Goal: Find contact information: Obtain details needed to contact an individual or organization

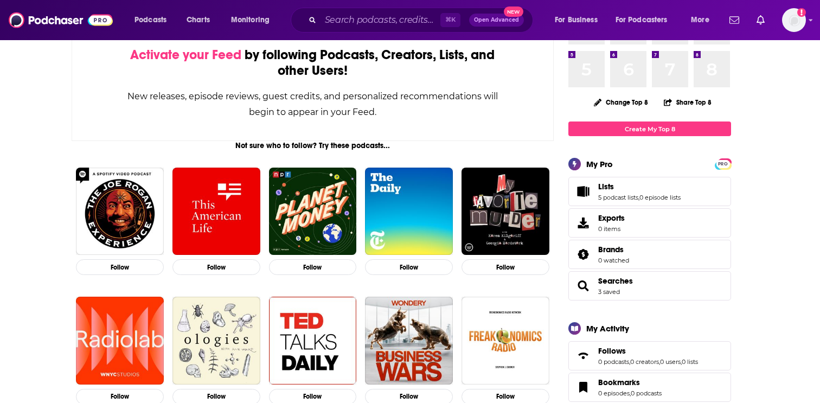
scroll to position [80, 0]
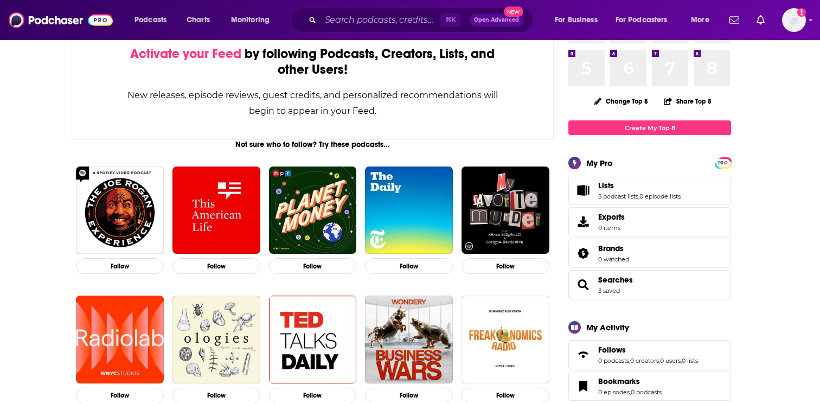
click at [624, 188] on link "Lists" at bounding box center [639, 186] width 82 height 10
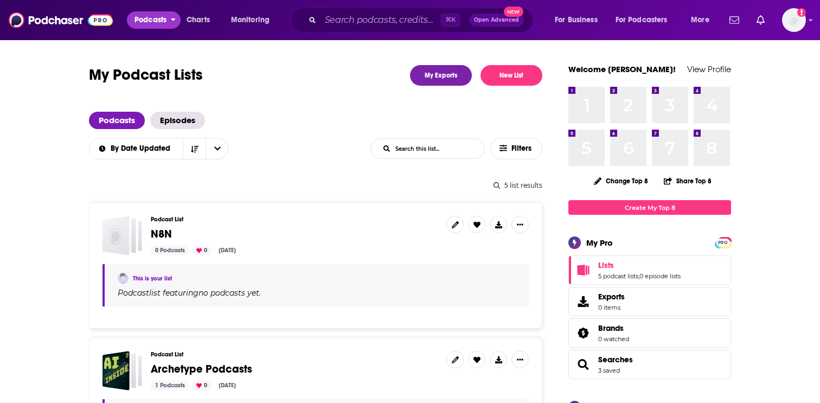
click at [147, 25] on span "Podcasts" at bounding box center [151, 19] width 32 height 15
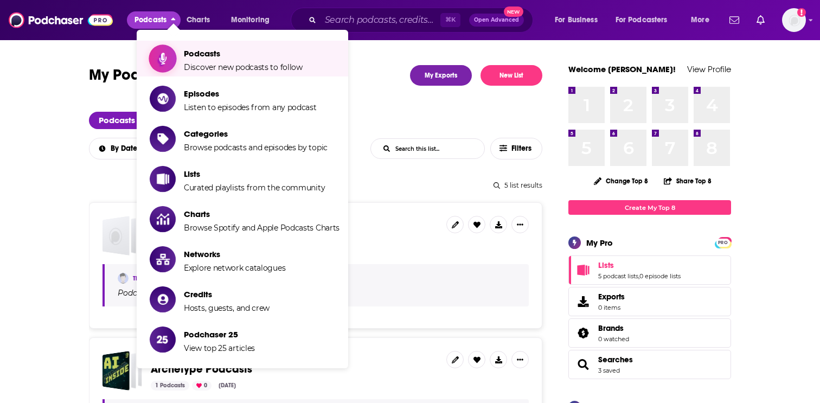
click at [209, 48] on span "Podcasts" at bounding box center [243, 53] width 119 height 10
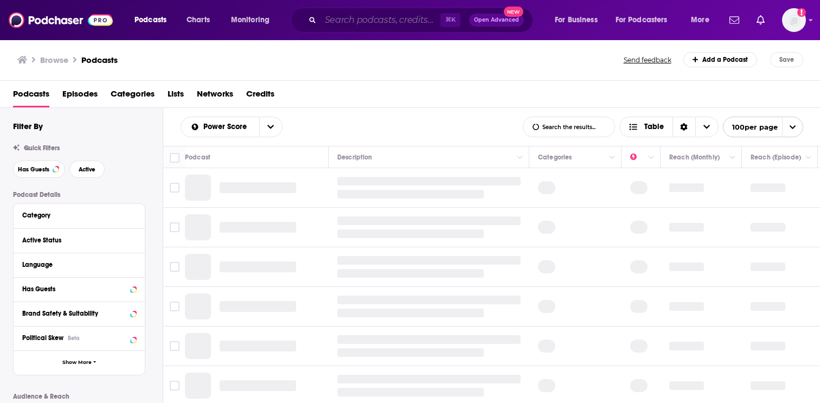
click at [394, 18] on input "Search podcasts, credits, & more..." at bounding box center [381, 19] width 120 height 17
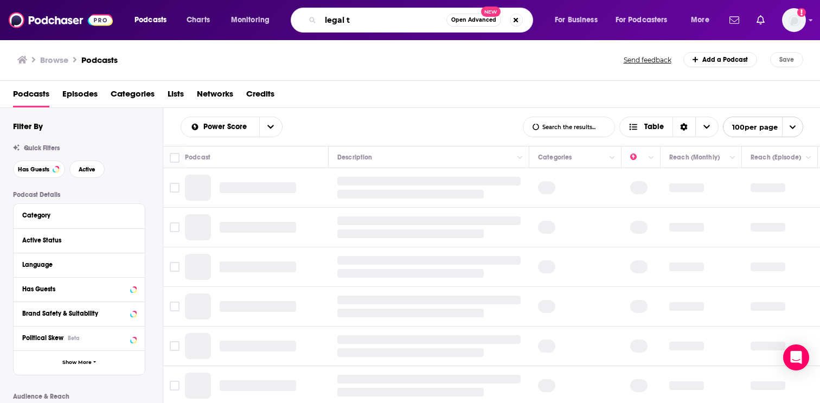
type input "legal te"
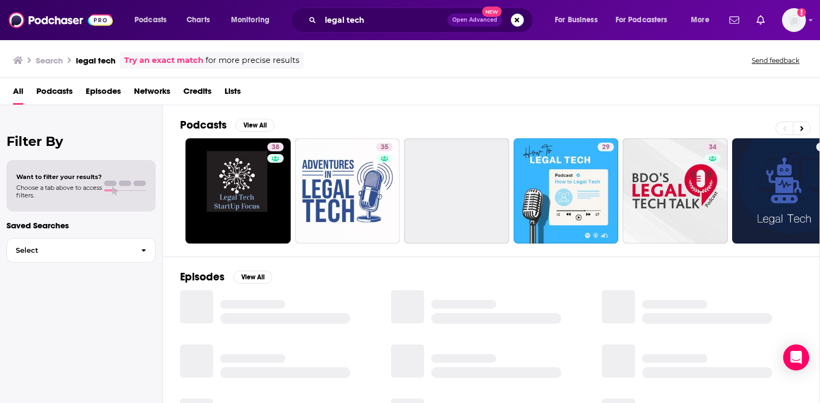
click at [58, 94] on span "Podcasts" at bounding box center [54, 93] width 36 height 22
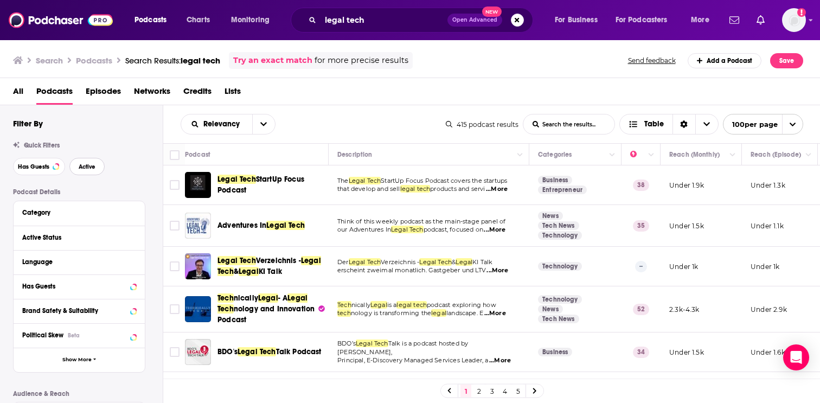
click at [85, 167] on span "Active" at bounding box center [87, 167] width 17 height 6
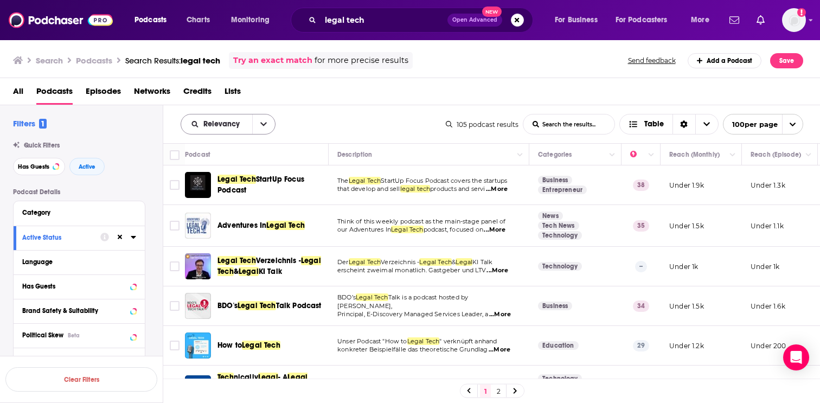
click at [262, 123] on icon "open menu" at bounding box center [263, 124] width 7 height 8
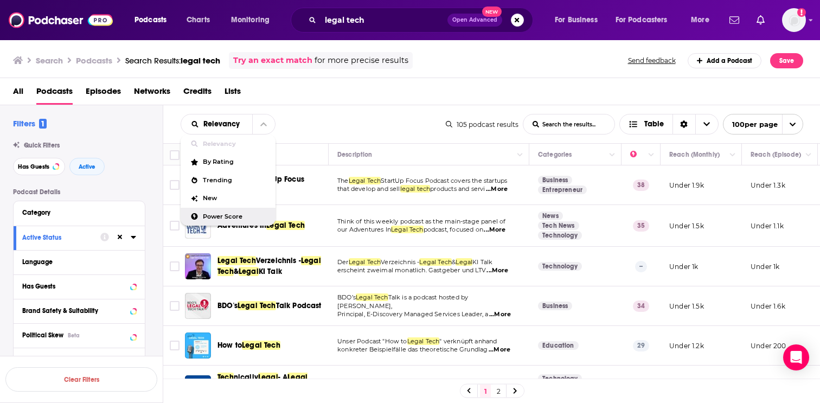
click at [240, 212] on div "Power Score" at bounding box center [228, 217] width 95 height 18
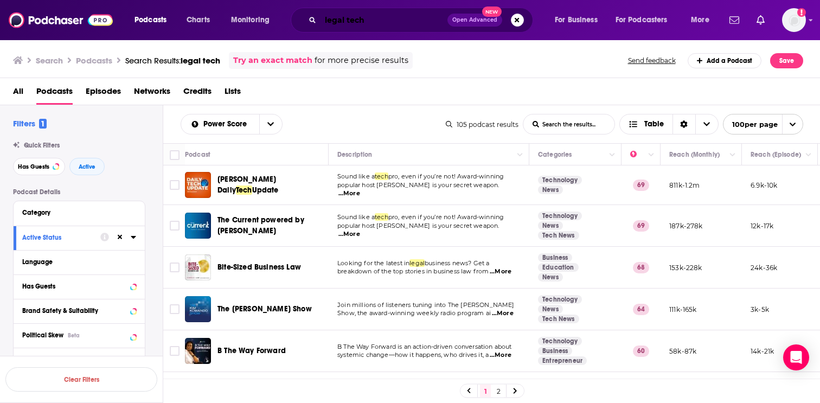
click at [372, 21] on input "legal tech" at bounding box center [384, 19] width 127 height 17
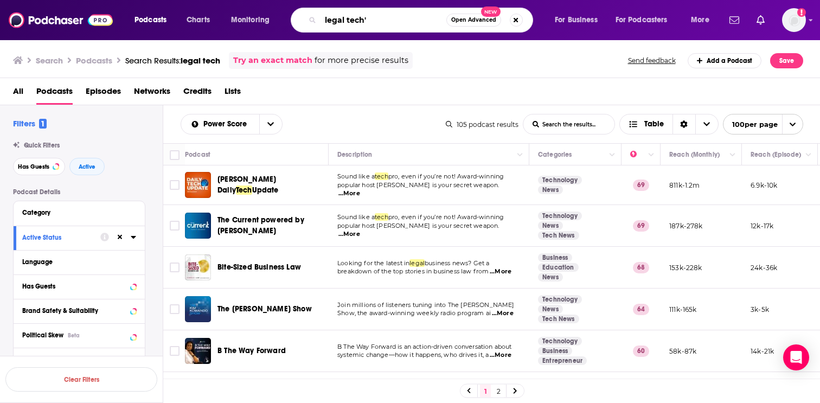
click at [325, 17] on input "legal tech'" at bounding box center [384, 19] width 126 height 17
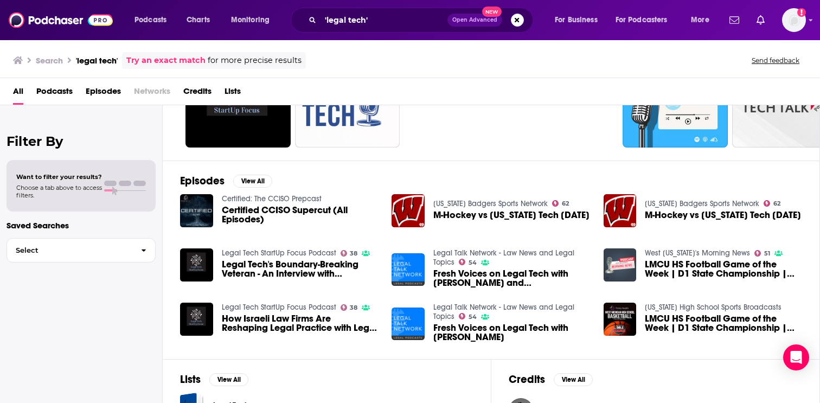
scroll to position [97, 0]
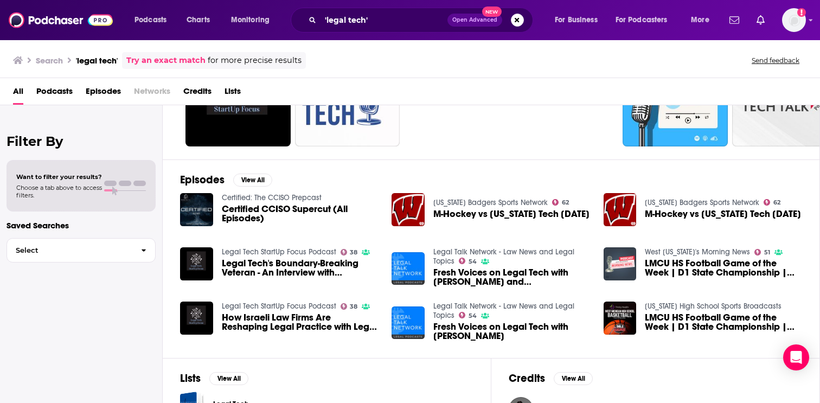
click at [44, 97] on span "Podcasts" at bounding box center [54, 93] width 36 height 22
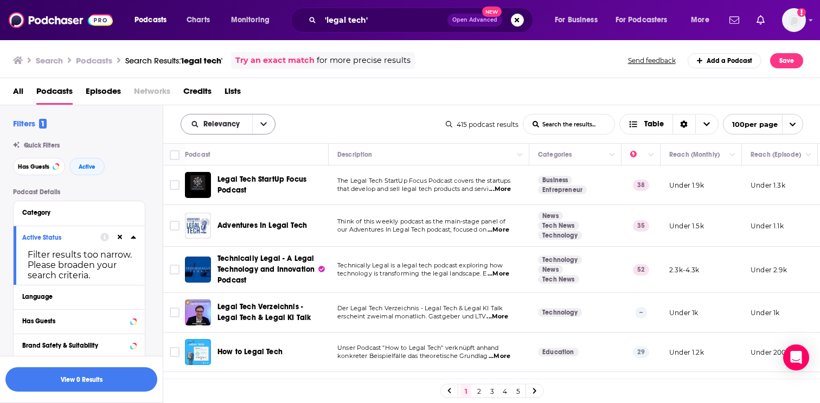
click at [259, 120] on button "open menu" at bounding box center [263, 124] width 23 height 20
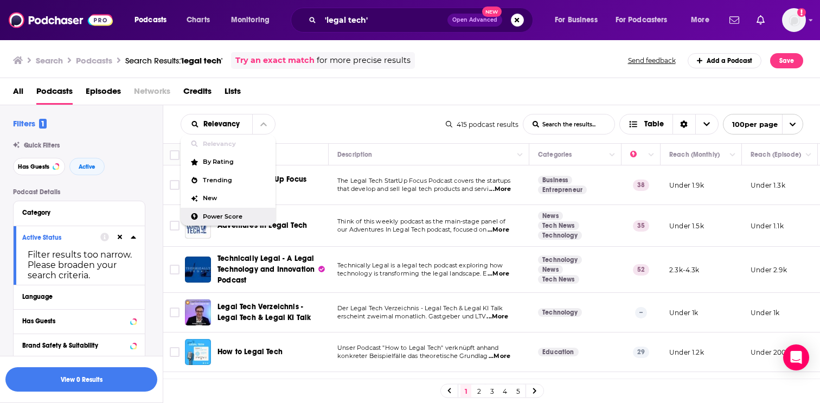
click at [253, 218] on span "Power Score" at bounding box center [235, 217] width 64 height 6
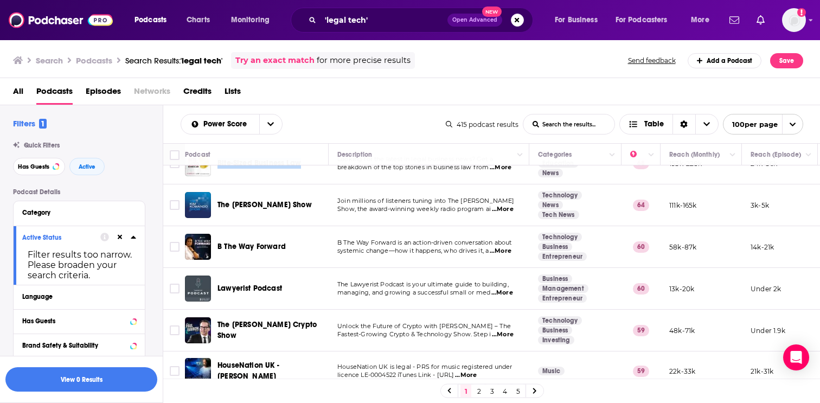
scroll to position [102, 0]
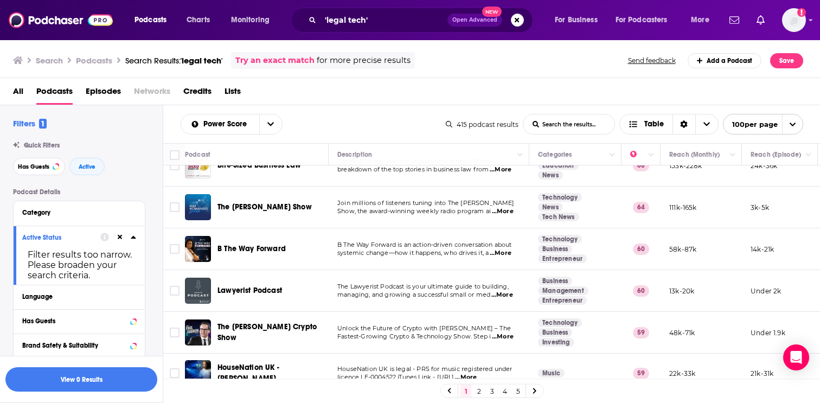
click at [507, 208] on span "...More" at bounding box center [503, 211] width 22 height 9
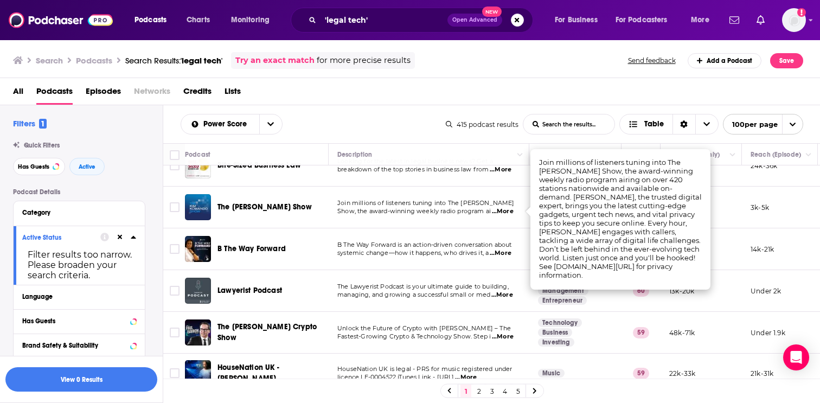
click at [479, 257] on p "systemic change—how it happens, who drives it, a ...More" at bounding box center [428, 253] width 183 height 9
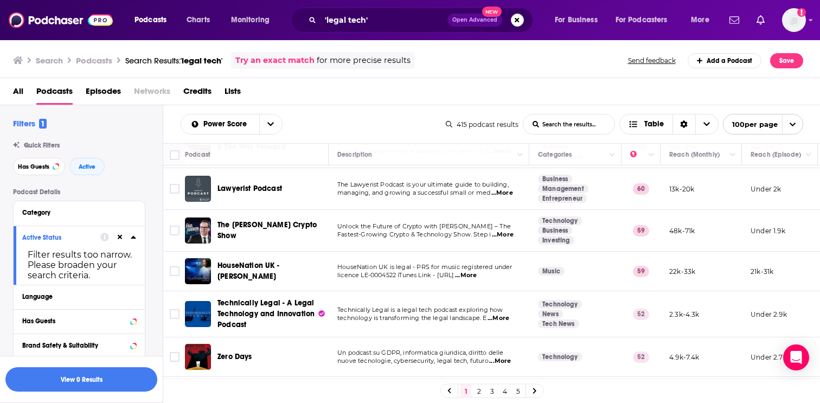
scroll to position [202, 0]
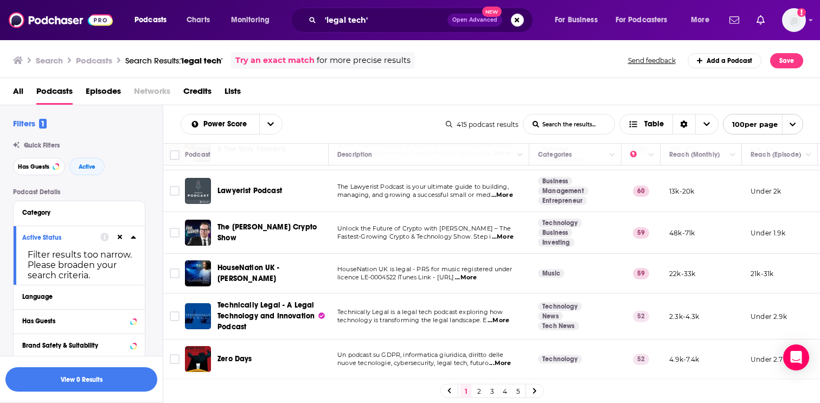
click at [511, 193] on span "...More" at bounding box center [502, 195] width 22 height 9
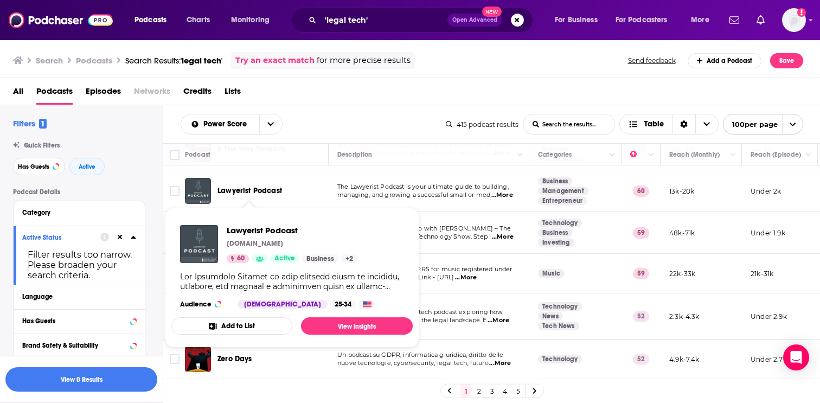
click at [316, 193] on div "Lawyerist Podcast" at bounding box center [274, 191] width 113 height 11
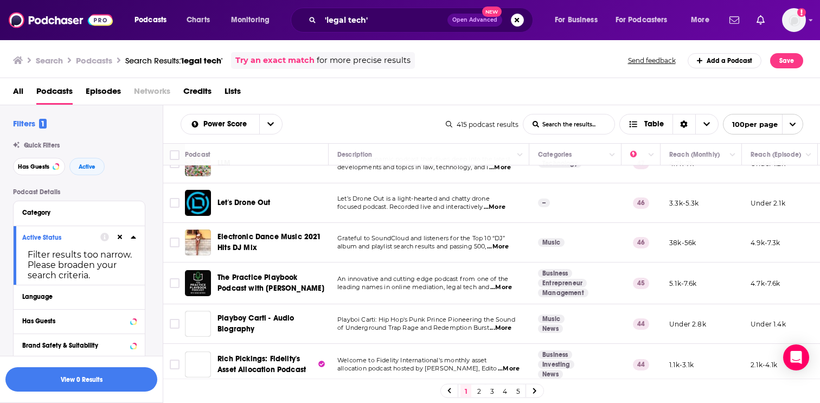
scroll to position [600, 0]
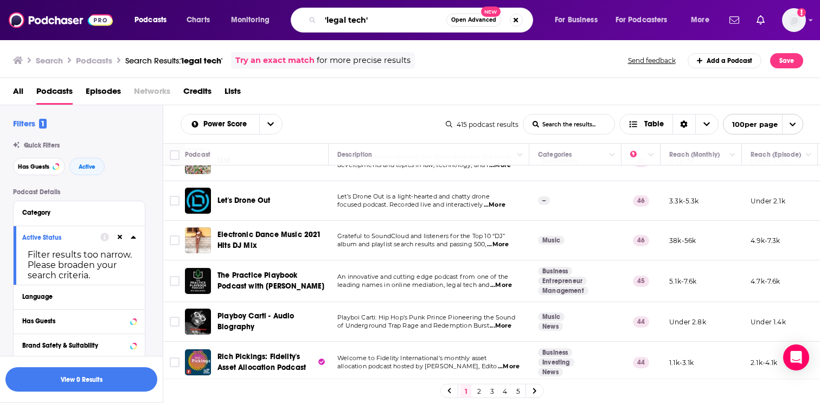
click at [376, 24] on input "'legal tech'" at bounding box center [384, 19] width 126 height 17
type input "'ai'"
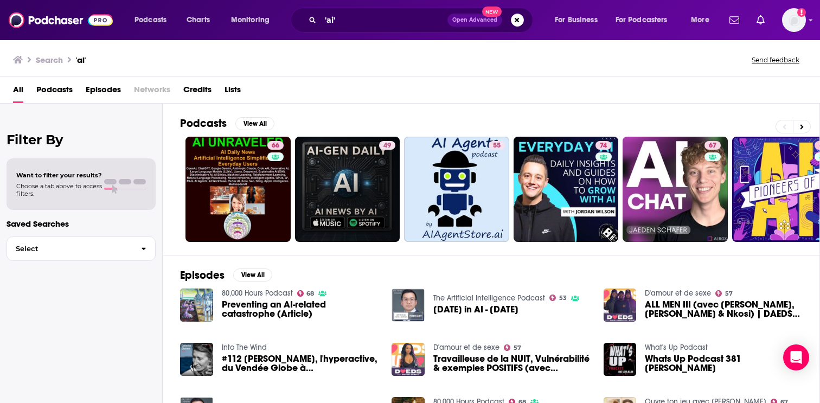
click at [53, 90] on span "Podcasts" at bounding box center [54, 92] width 36 height 22
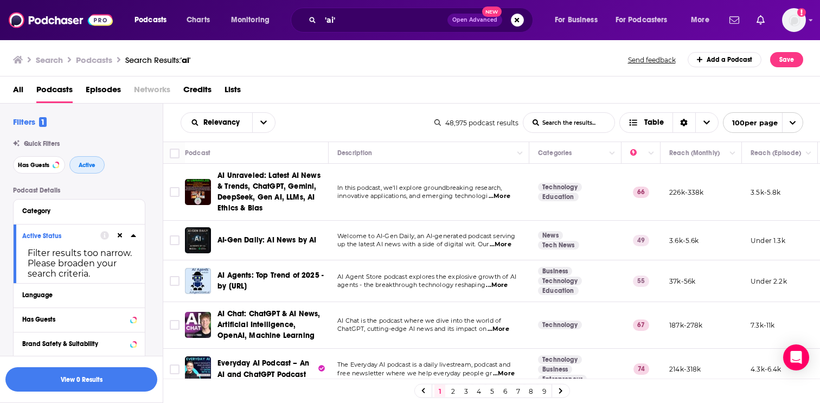
click at [95, 168] on span "Active" at bounding box center [87, 165] width 17 height 6
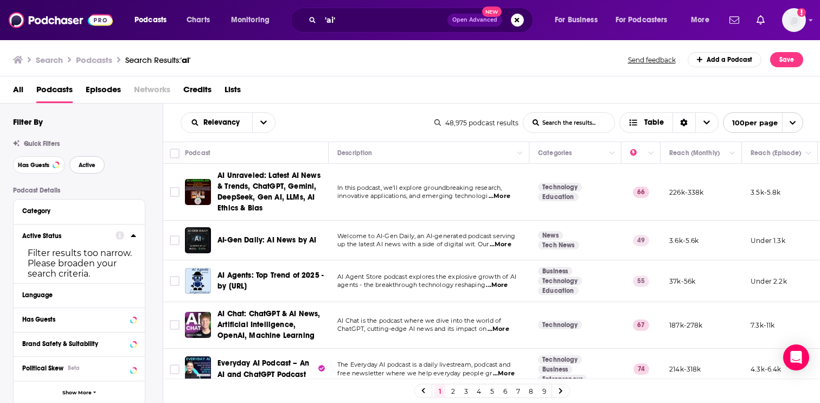
click at [91, 166] on span "Active" at bounding box center [87, 165] width 17 height 6
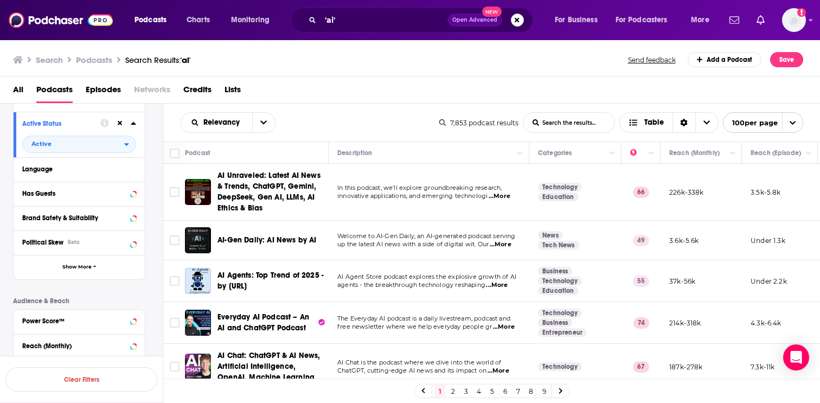
scroll to position [113, 0]
click at [133, 167] on icon at bounding box center [133, 167] width 5 height 9
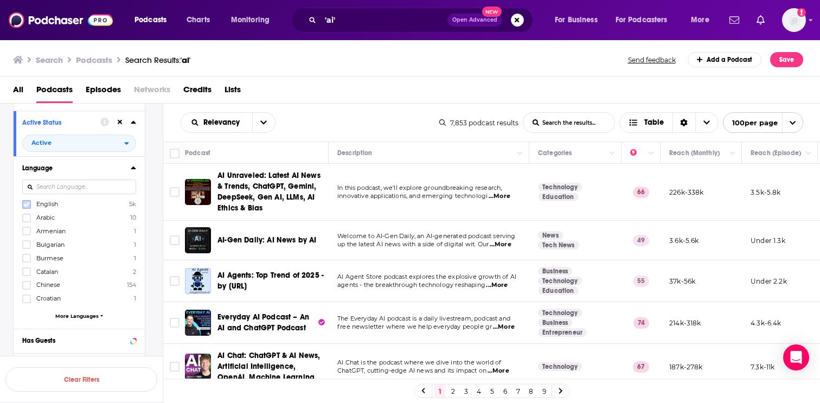
click at [28, 206] on icon at bounding box center [26, 204] width 7 height 5
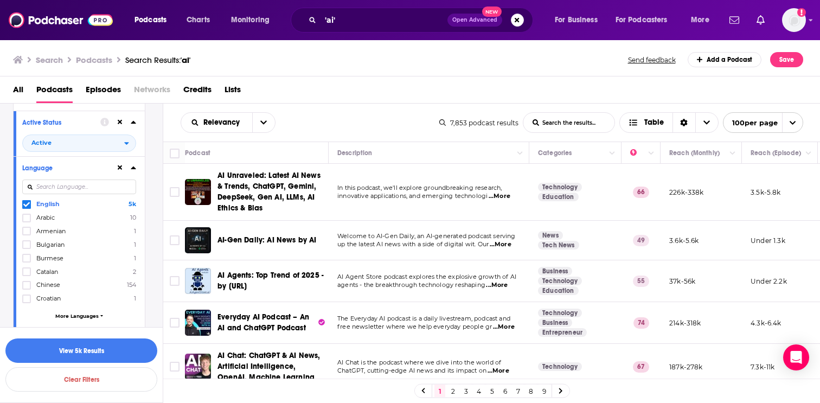
click at [135, 167] on icon at bounding box center [133, 167] width 5 height 9
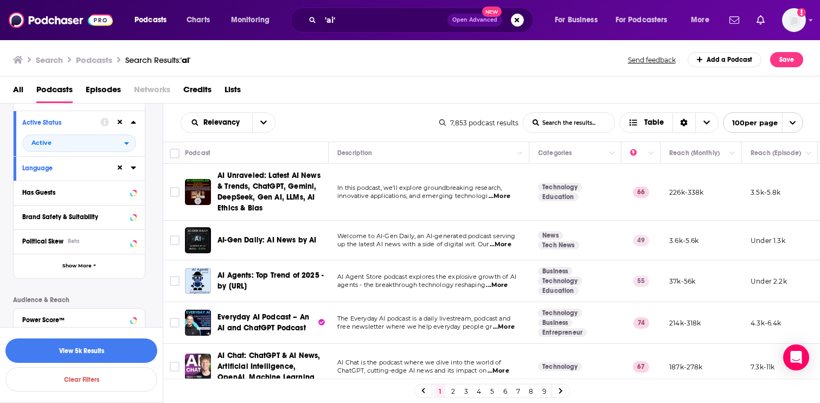
scroll to position [276, 0]
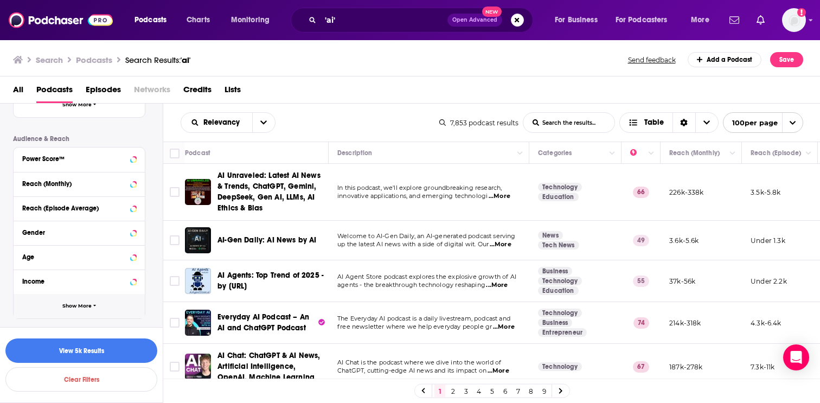
click at [81, 309] on button "Show More" at bounding box center [79, 306] width 131 height 24
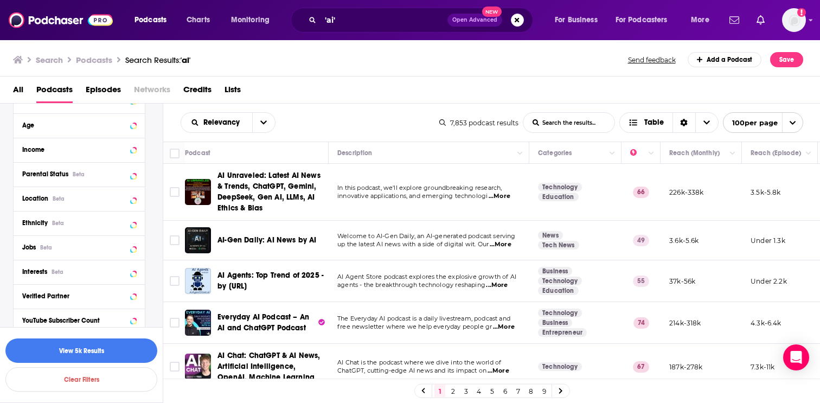
scroll to position [400, 0]
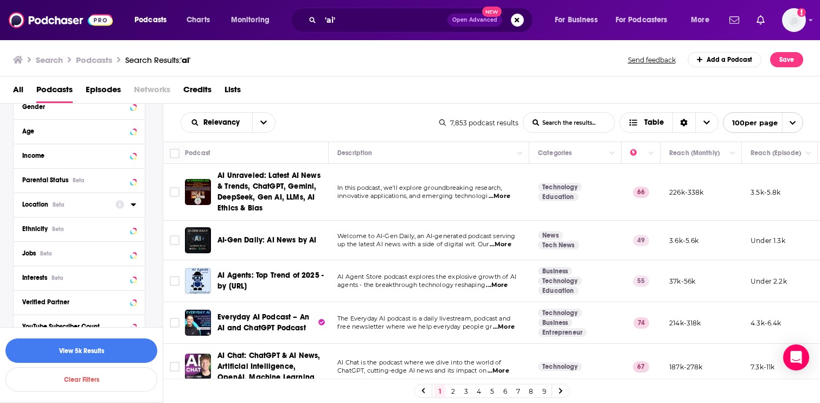
click at [78, 203] on div "Location Beta" at bounding box center [65, 205] width 86 height 8
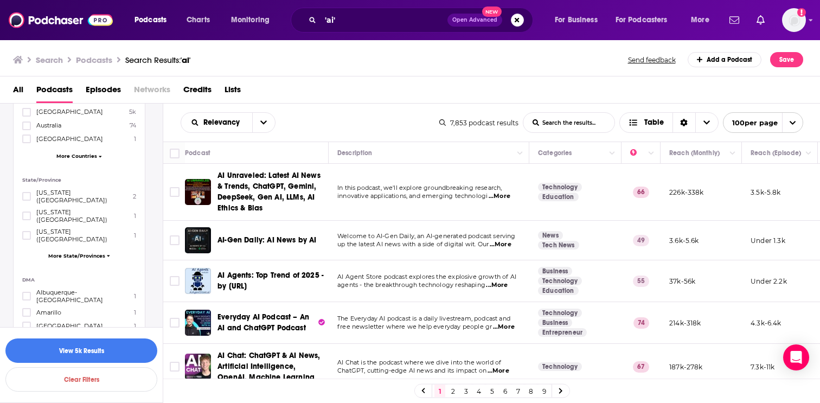
scroll to position [576, 0]
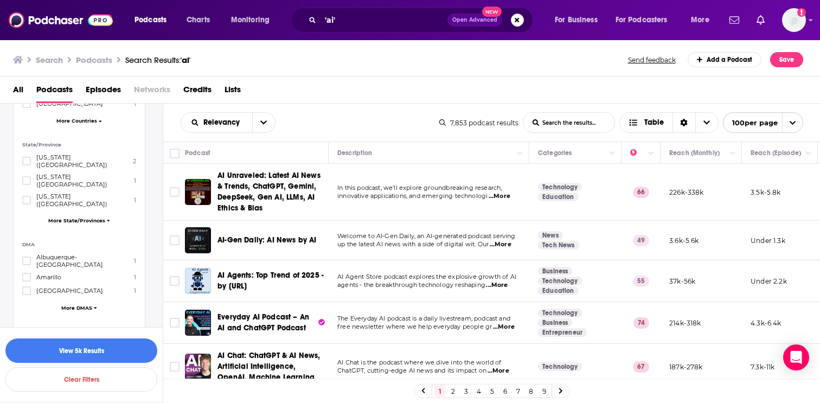
click at [72, 305] on span "More DMAS" at bounding box center [76, 308] width 31 height 6
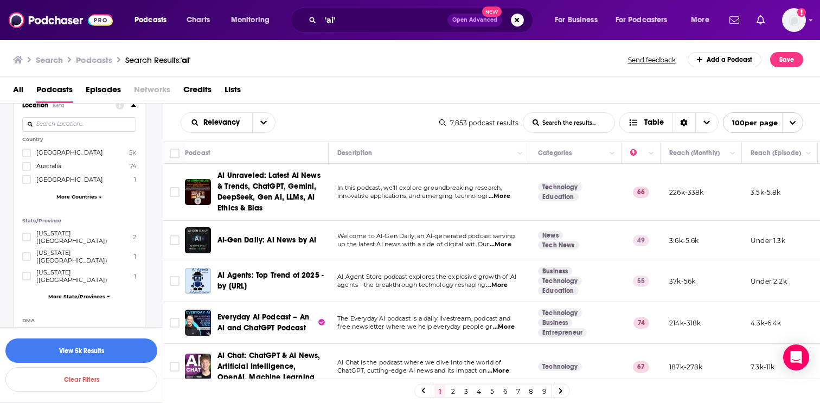
scroll to position [495, 0]
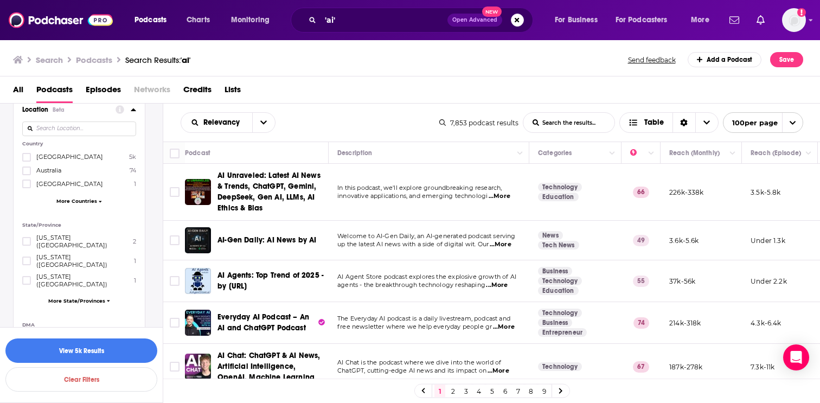
click at [70, 202] on span "More Countries" at bounding box center [76, 201] width 41 height 6
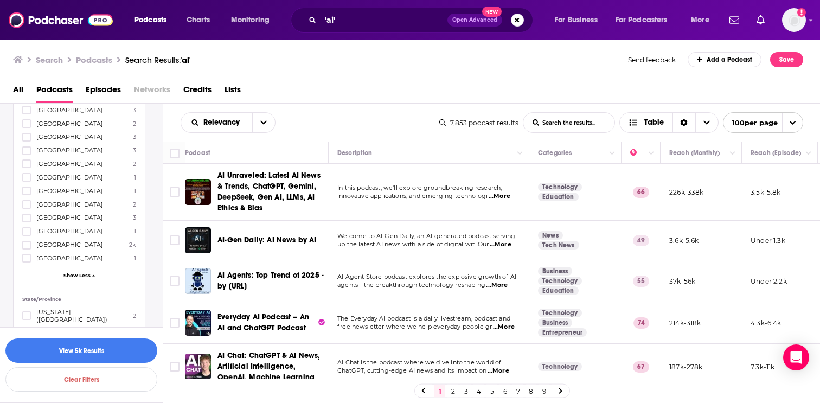
scroll to position [774, 0]
click at [27, 240] on icon at bounding box center [26, 243] width 7 height 7
click at [258, 122] on button "open menu" at bounding box center [263, 123] width 23 height 20
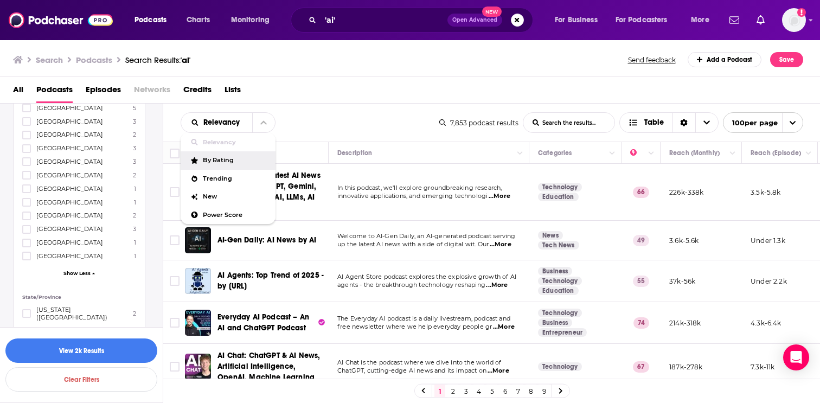
click at [234, 164] on div "By Rating" at bounding box center [228, 160] width 95 height 18
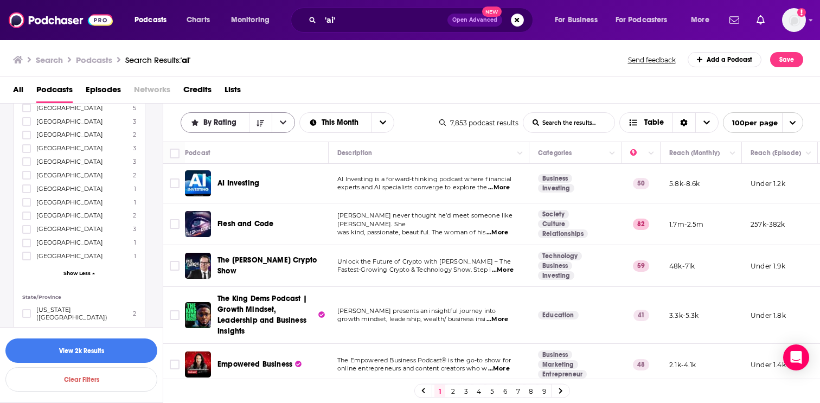
click at [229, 123] on span "By Rating" at bounding box center [221, 123] width 37 height 8
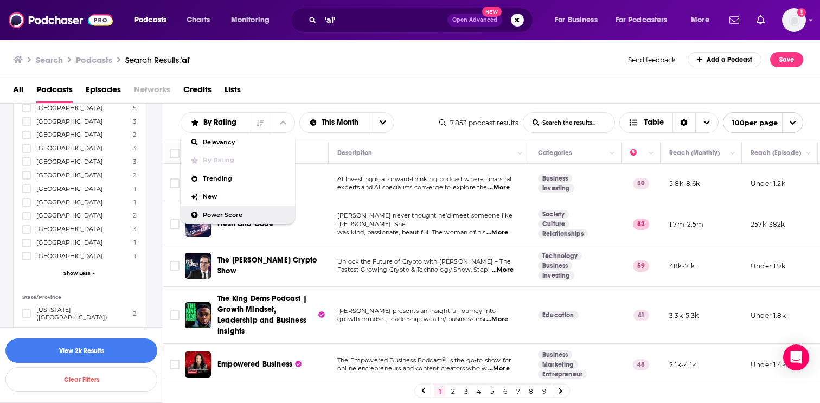
click at [239, 214] on span "Power Score" at bounding box center [245, 215] width 84 height 6
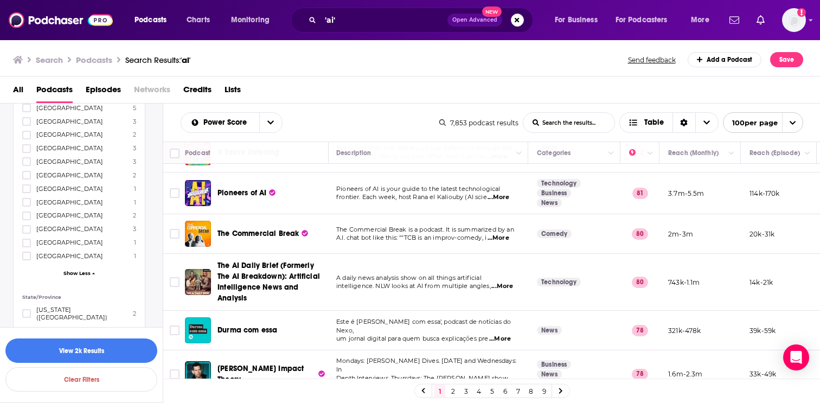
scroll to position [361, 0]
click at [377, 111] on div "Power Score List Search Input Search the results... Table 7,853 podcast results…" at bounding box center [491, 123] width 657 height 38
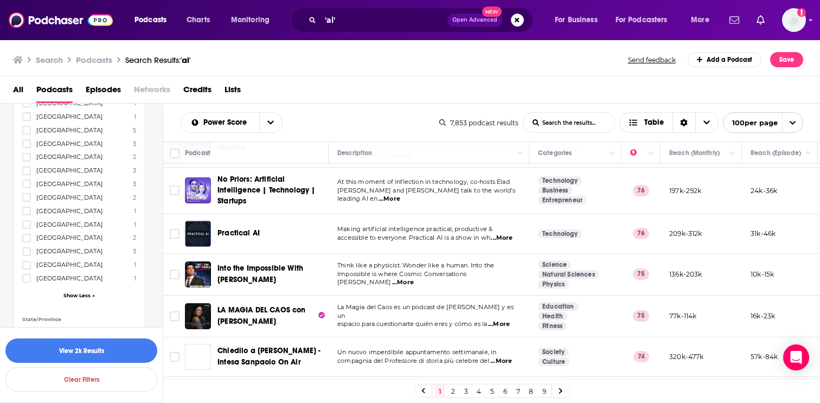
scroll to position [714, 0]
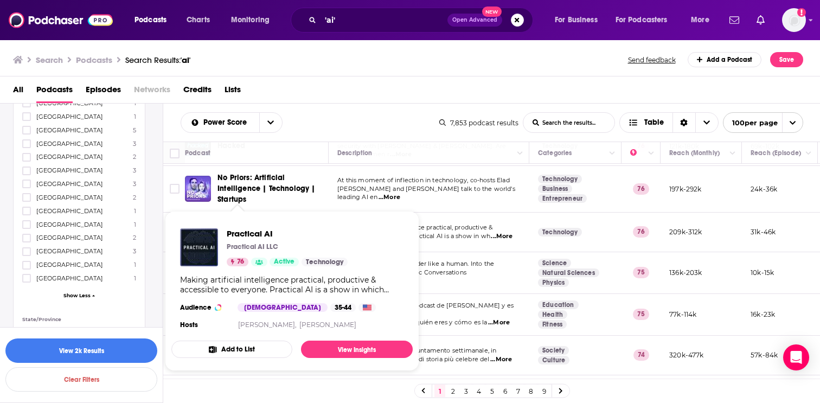
drag, startPoint x: 286, startPoint y: 231, endPoint x: 244, endPoint y: 225, distance: 42.7
click at [244, 225] on div "Practical AI Practical AI LLC 76 Active Technology Making artificial intelligen…" at bounding box center [291, 280] width 241 height 121
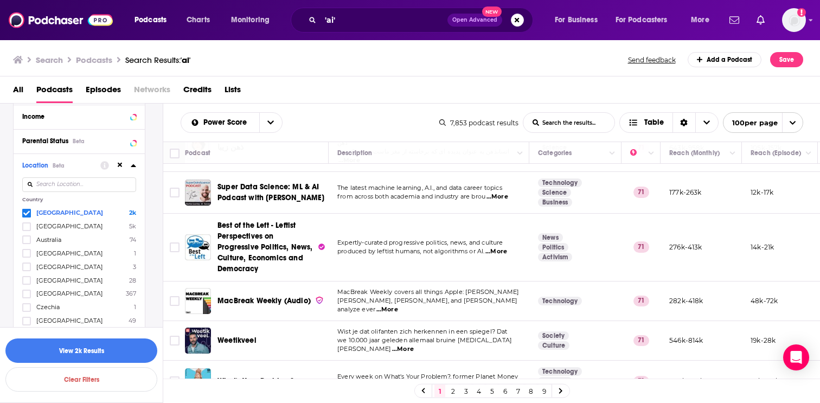
scroll to position [430, 0]
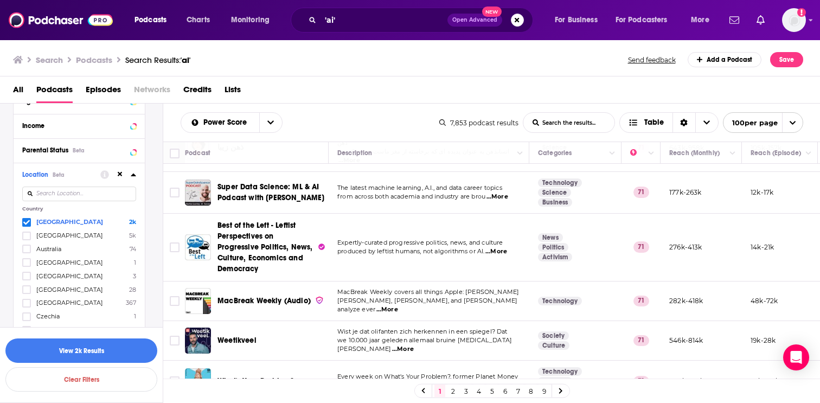
click at [26, 223] on icon at bounding box center [26, 222] width 7 height 7
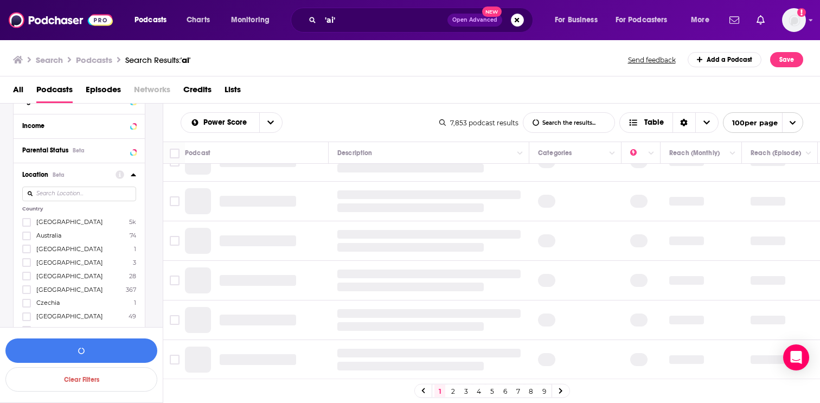
scroll to position [774, 0]
click at [25, 235] on icon at bounding box center [26, 236] width 7 height 7
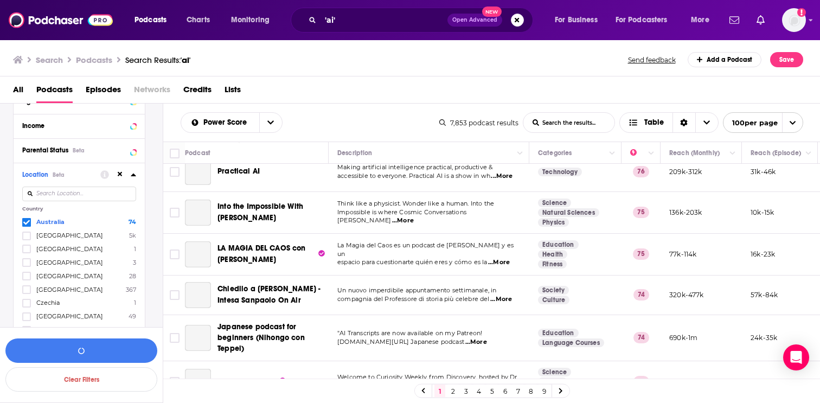
scroll to position [1642, 0]
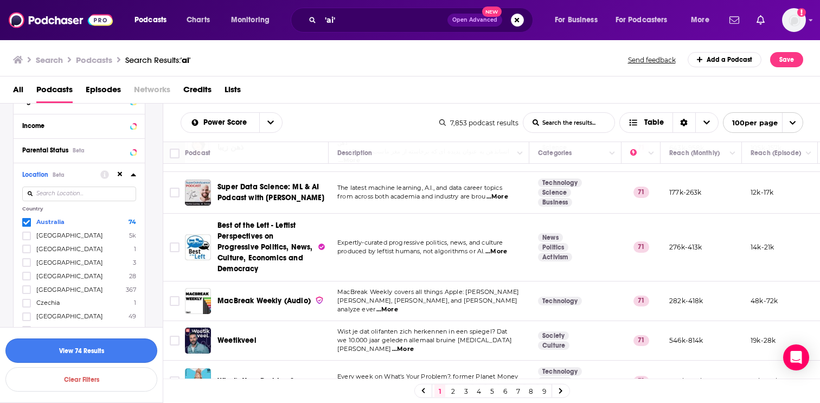
click at [96, 348] on button "View 74 Results" at bounding box center [81, 351] width 152 height 24
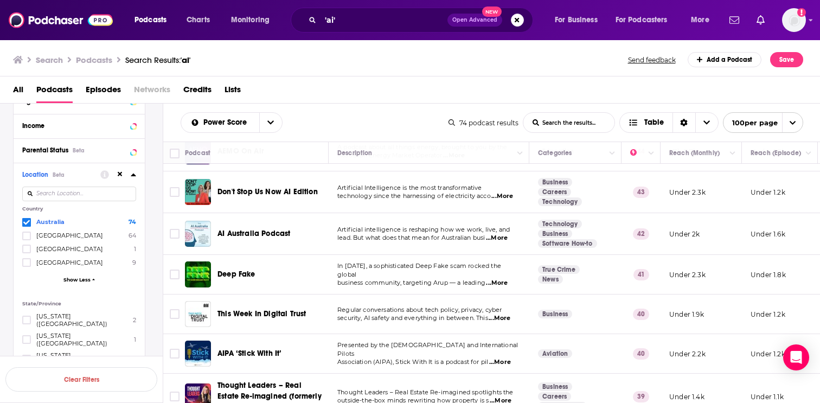
scroll to position [382, 0]
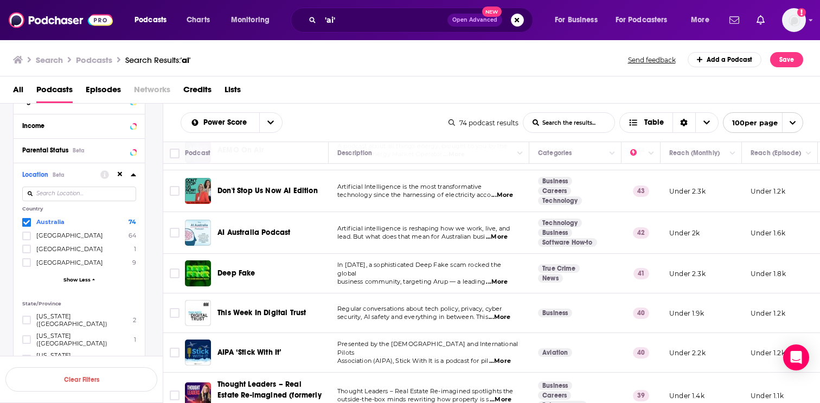
click at [513, 197] on span "...More" at bounding box center [502, 195] width 22 height 9
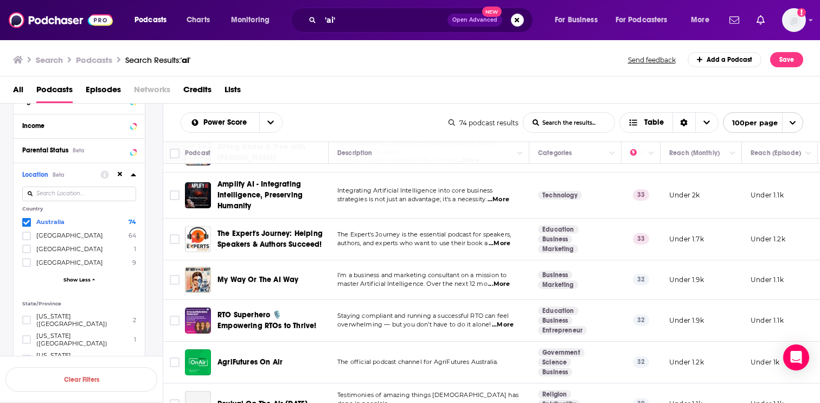
scroll to position [860, 0]
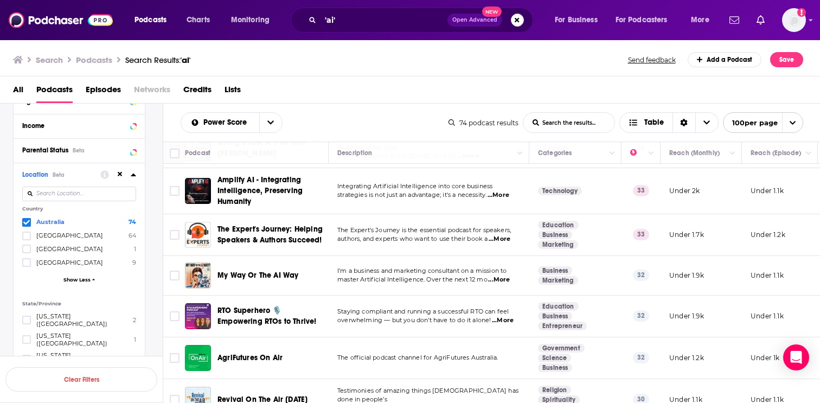
click at [28, 224] on icon at bounding box center [26, 222] width 7 height 5
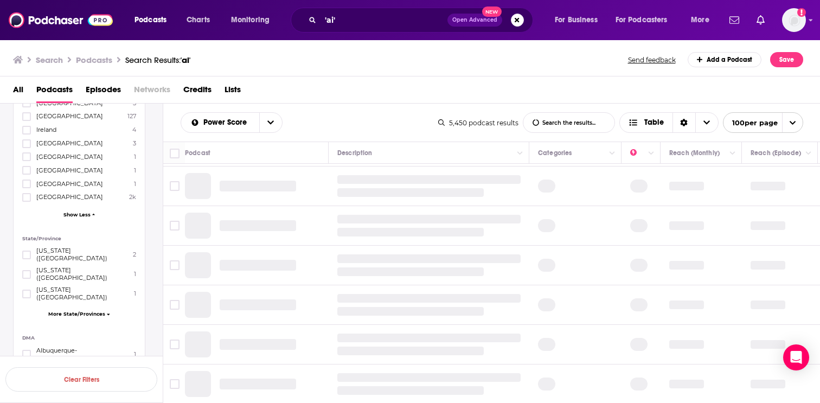
scroll to position [574, 0]
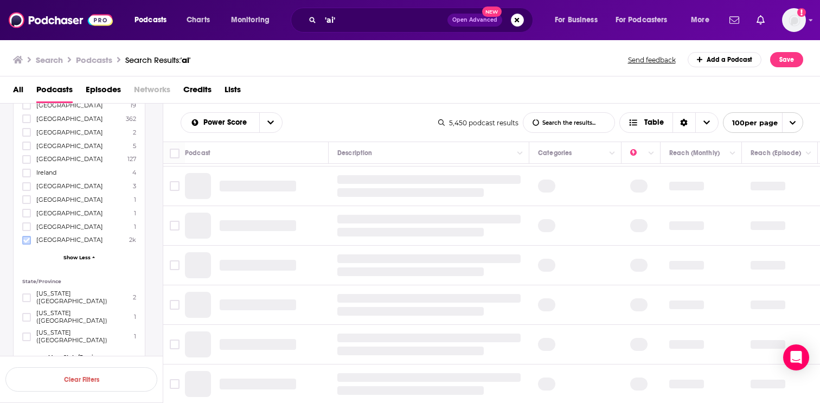
click at [24, 238] on icon at bounding box center [26, 240] width 7 height 5
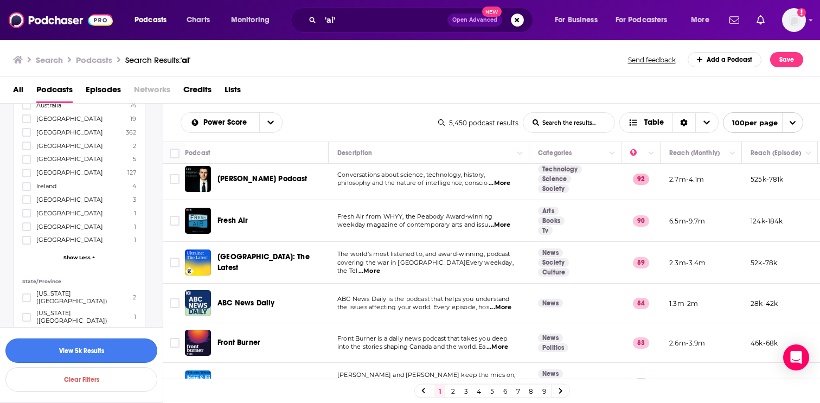
scroll to position [0, 0]
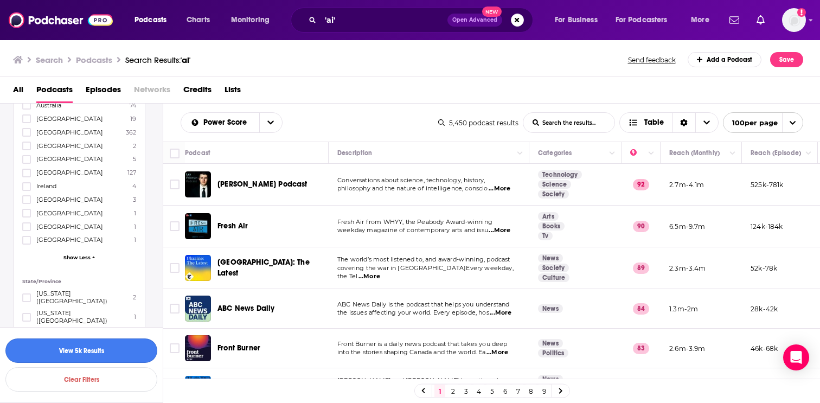
click at [86, 352] on button "View 5k Results" at bounding box center [81, 351] width 152 height 24
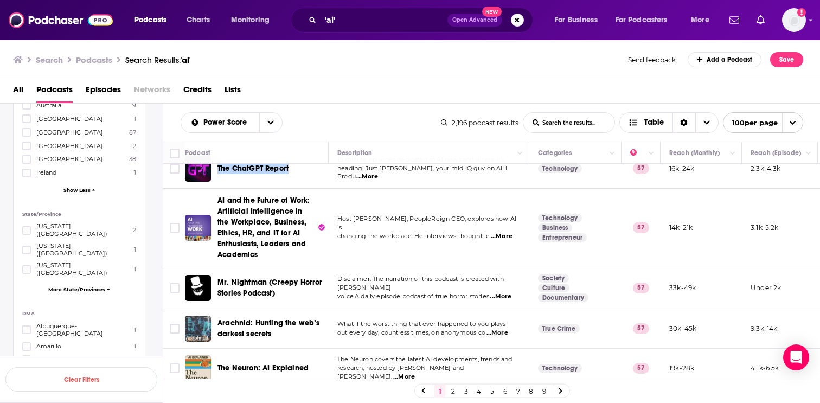
scroll to position [1880, 0]
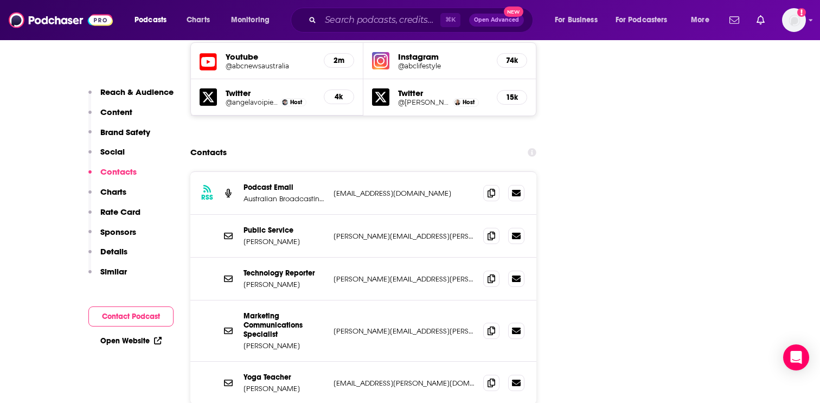
scroll to position [1280, 0]
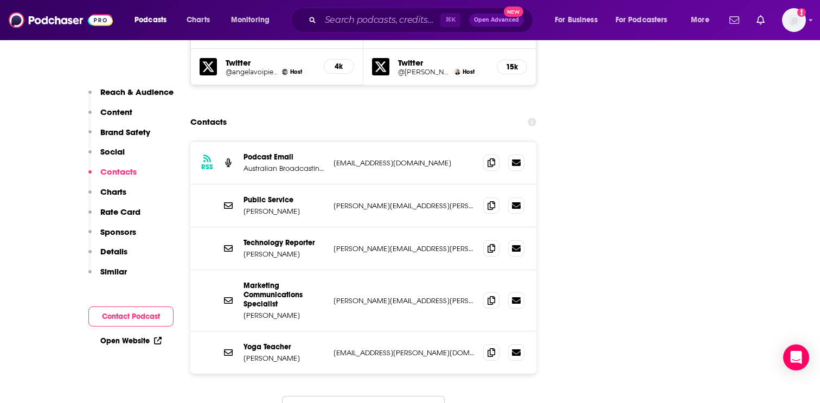
drag, startPoint x: 424, startPoint y: 127, endPoint x: 372, endPoint y: 132, distance: 52.9
click at [372, 142] on div "RSS Podcast Email Australian Broadcasting Corporation [EMAIL_ADDRESS][DOMAIN_NA…" at bounding box center [363, 163] width 346 height 43
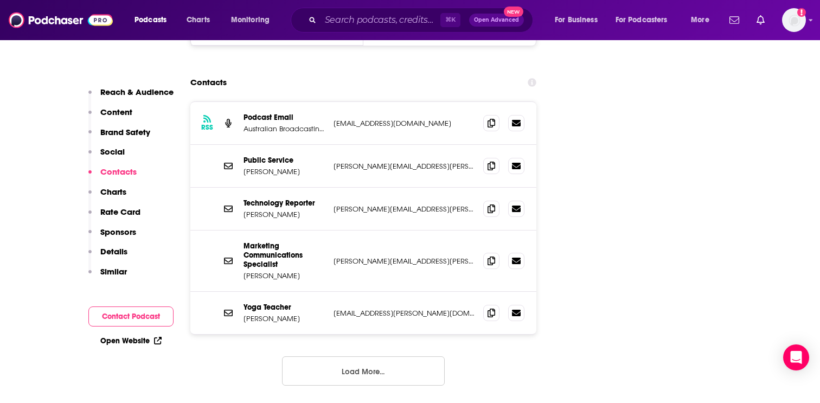
scroll to position [1323, 0]
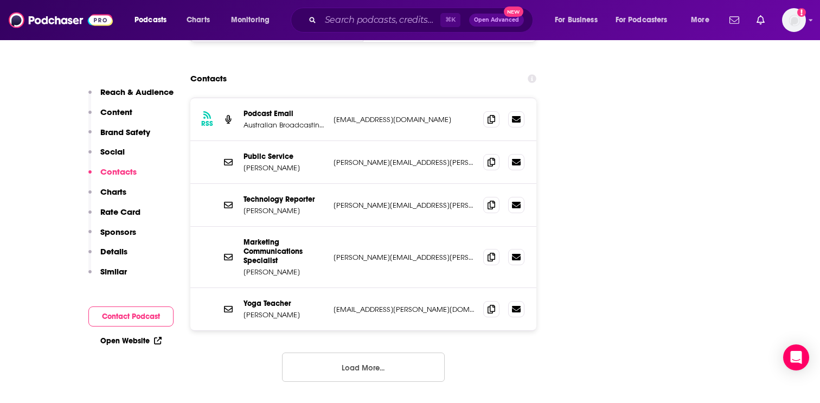
drag, startPoint x: 429, startPoint y: 169, endPoint x: 329, endPoint y: 174, distance: 100.0
click at [329, 184] on div "Technology Reporter Michael Slezak slezak.michael@abc.net.au slezak.michael@abc…" at bounding box center [363, 205] width 346 height 43
click at [348, 239] on div "Marketing Communications Specialist Stevenson Katherine stevenson.katherine@abc…" at bounding box center [363, 257] width 346 height 61
click at [379, 353] on button "Load More..." at bounding box center [363, 367] width 163 height 29
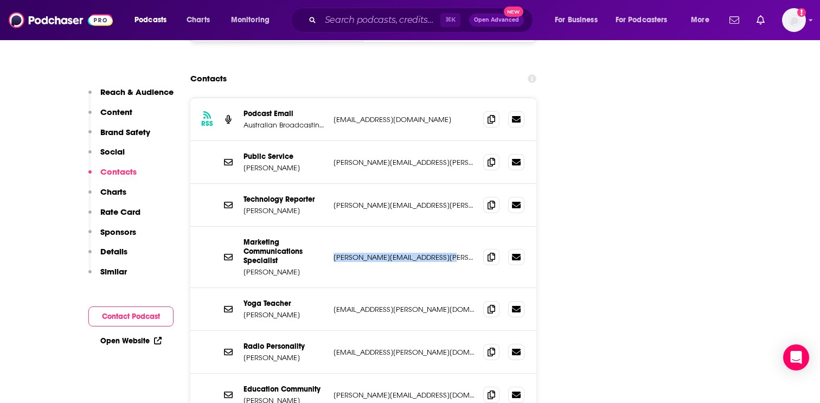
drag, startPoint x: 450, startPoint y: 220, endPoint x: 331, endPoint y: 221, distance: 118.8
click at [331, 227] on div "Marketing Communications Specialist Stevenson Katherine stevenson.katherine@abc…" at bounding box center [363, 257] width 346 height 61
copy p "stevenson.katherine@abc.net.au"
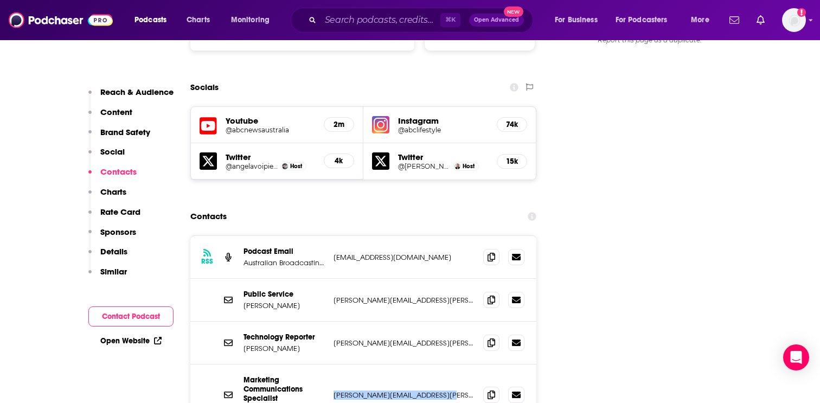
scroll to position [1183, 0]
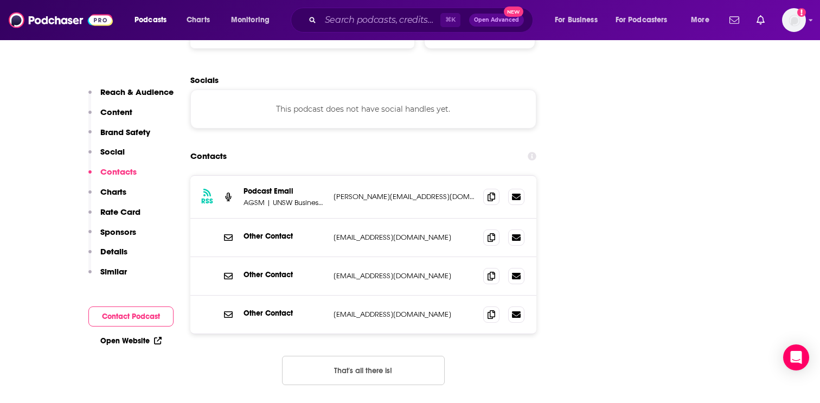
scroll to position [1222, 0]
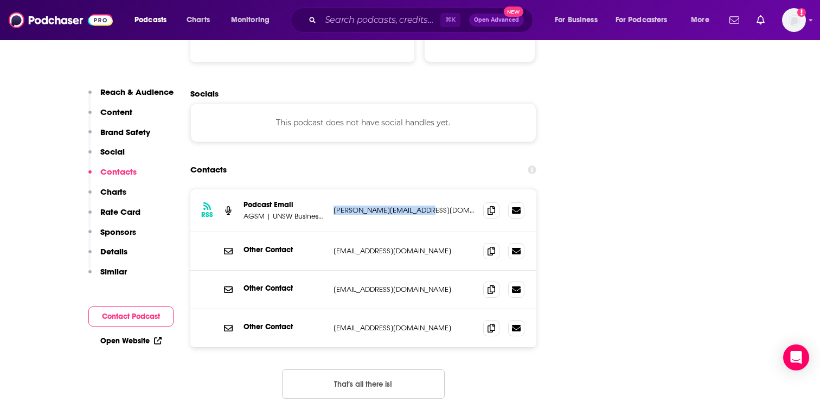
drag, startPoint x: 429, startPoint y: 149, endPoint x: 332, endPoint y: 153, distance: 97.2
click at [332, 189] on div "RSS Podcast Email AGSM | UNSW Business School [PERSON_NAME][EMAIL_ADDRESS][DOMA…" at bounding box center [363, 210] width 346 height 43
copy p "[PERSON_NAME][EMAIL_ADDRESS][DOMAIN_NAME]"
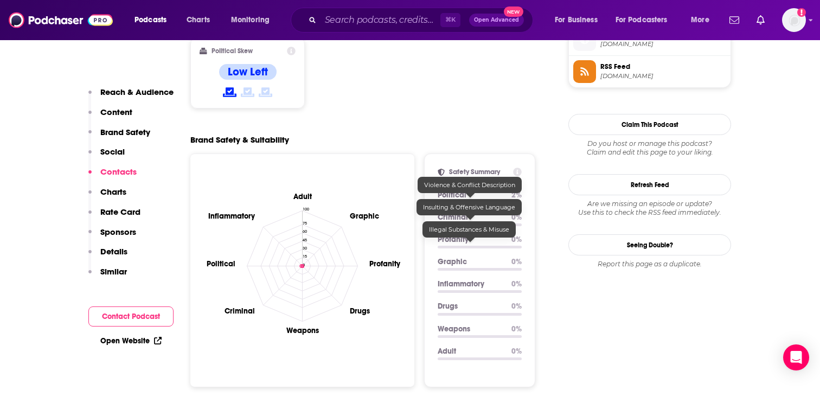
scroll to position [888, 0]
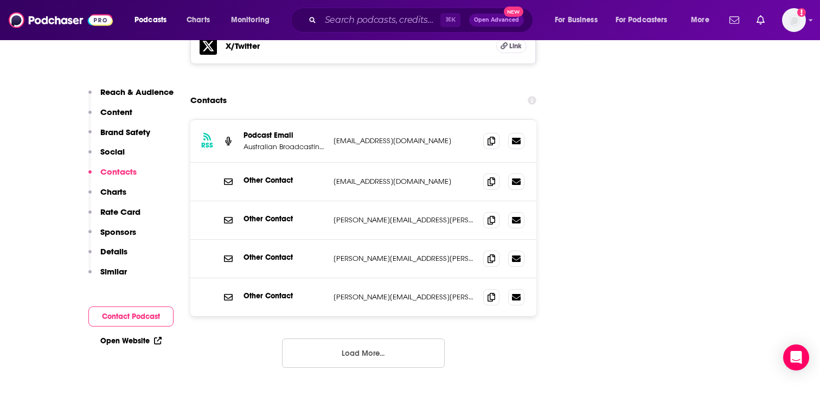
scroll to position [1253, 0]
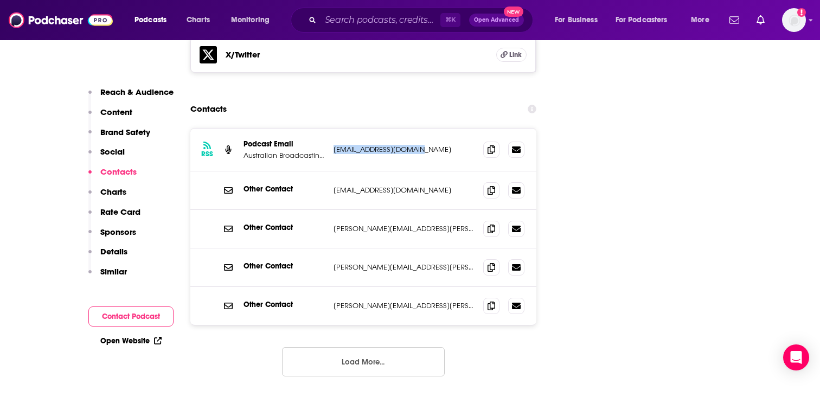
drag, startPoint x: 429, startPoint y: 114, endPoint x: 331, endPoint y: 113, distance: 97.6
click at [331, 129] on div "RSS Podcast Email Australian Broadcasting Corporation [EMAIL_ADDRESS][DOMAIN_NA…" at bounding box center [363, 150] width 346 height 43
copy p "[EMAIL_ADDRESS][DOMAIN_NAME]"
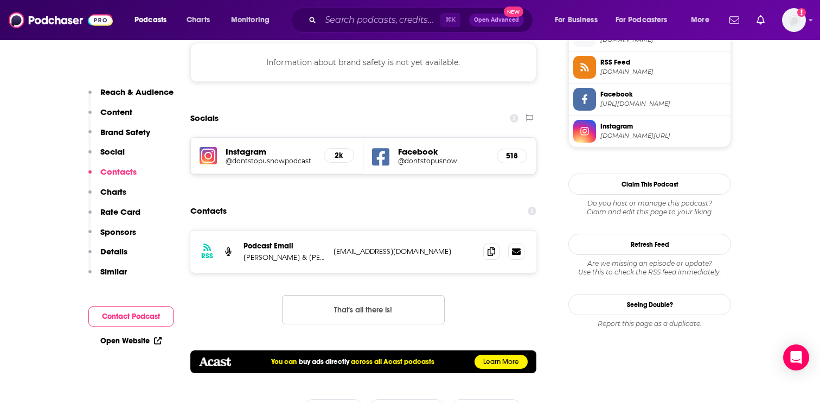
scroll to position [1003, 0]
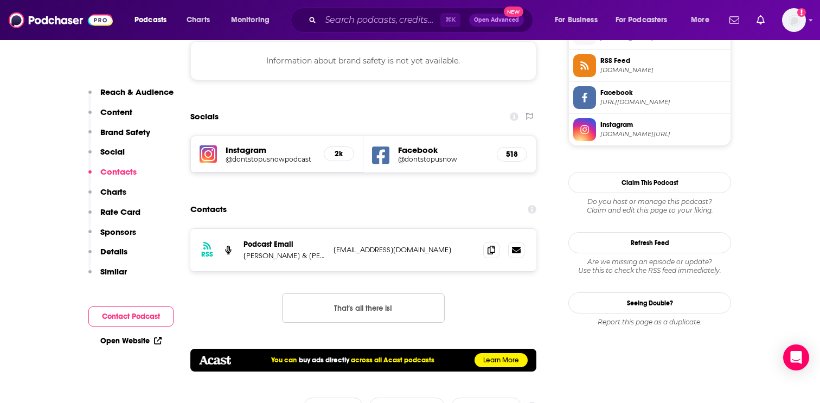
click at [306, 251] on p "Claire Hatton & Greta Thomas" at bounding box center [284, 255] width 81 height 9
drag, startPoint x: 333, startPoint y: 209, endPoint x: 459, endPoint y: 215, distance: 126.6
click at [457, 229] on div "RSS Podcast Email Claire Hatton & Greta Thomas info+92a01f39-5872-57db-9b46-339…" at bounding box center [363, 250] width 346 height 42
click at [491, 241] on span at bounding box center [491, 249] width 16 height 16
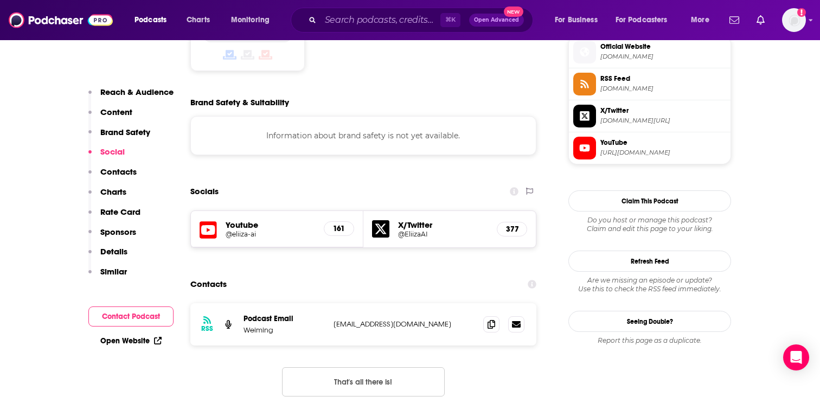
scroll to position [901, 0]
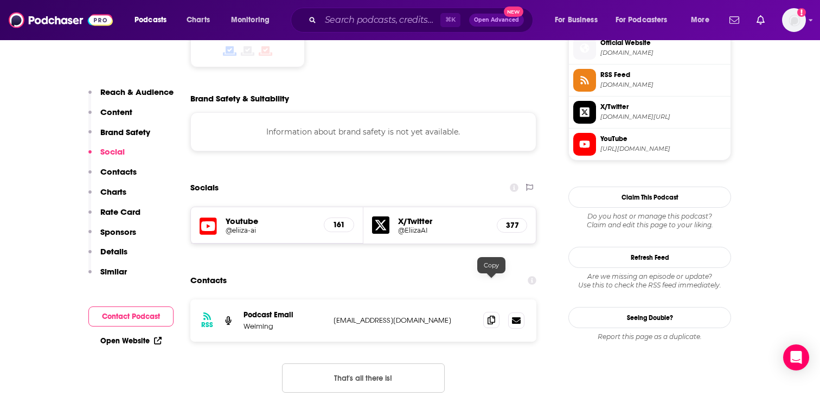
click at [492, 316] on icon at bounding box center [492, 320] width 8 height 9
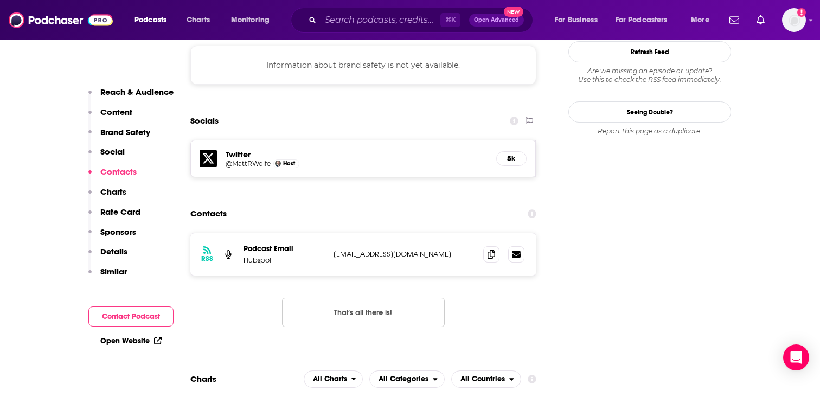
scroll to position [999, 0]
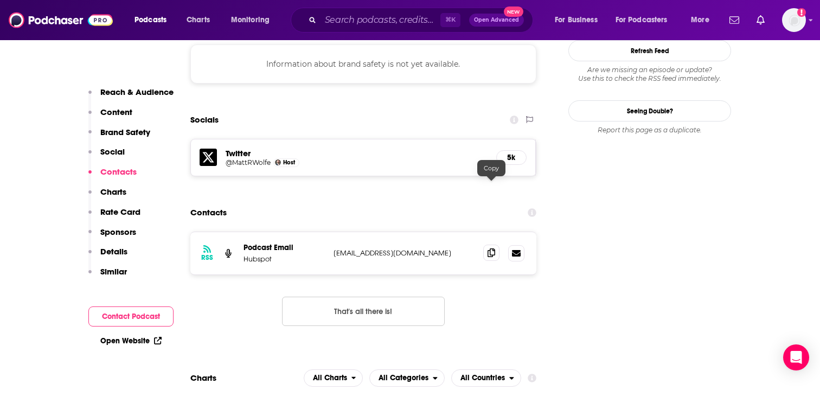
click at [488, 248] on icon at bounding box center [492, 252] width 8 height 9
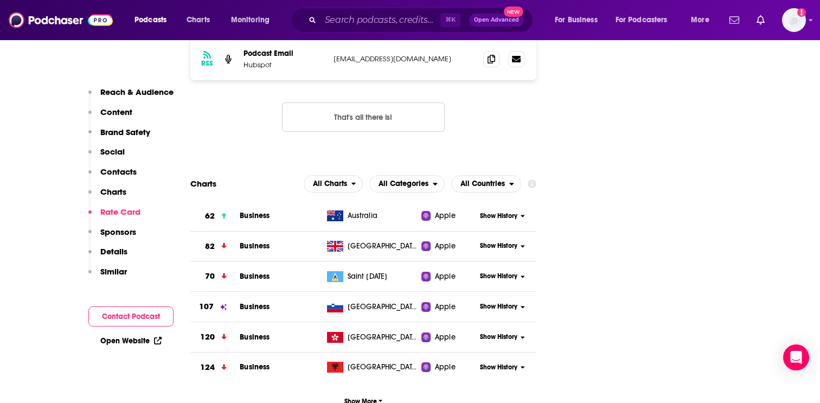
scroll to position [1191, 0]
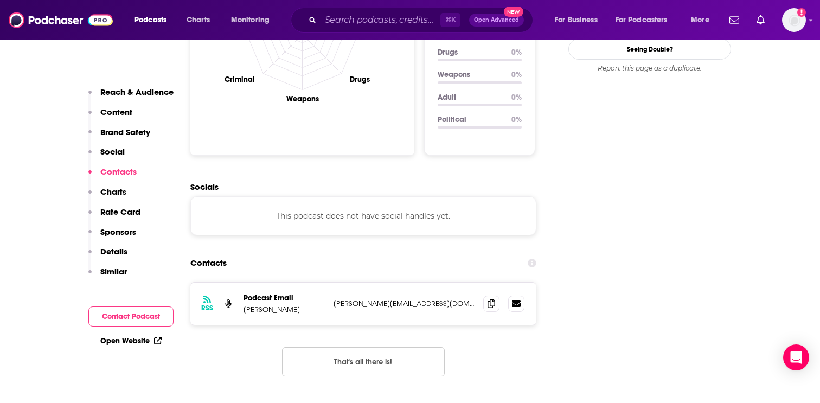
scroll to position [1087, 0]
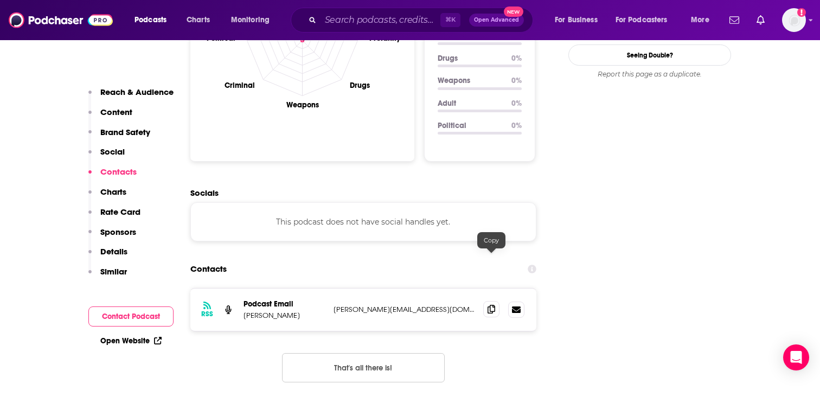
click at [491, 305] on icon at bounding box center [492, 309] width 8 height 9
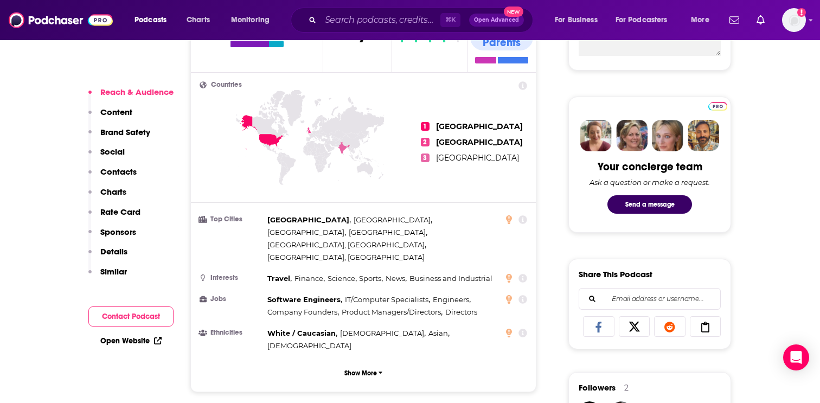
scroll to position [467, 0]
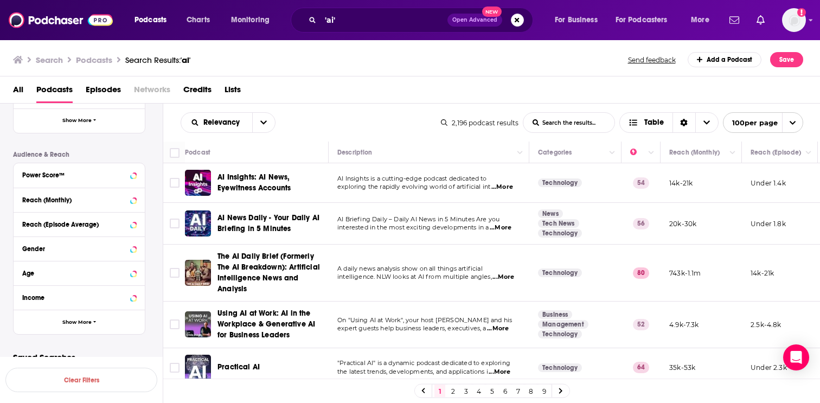
scroll to position [313, 0]
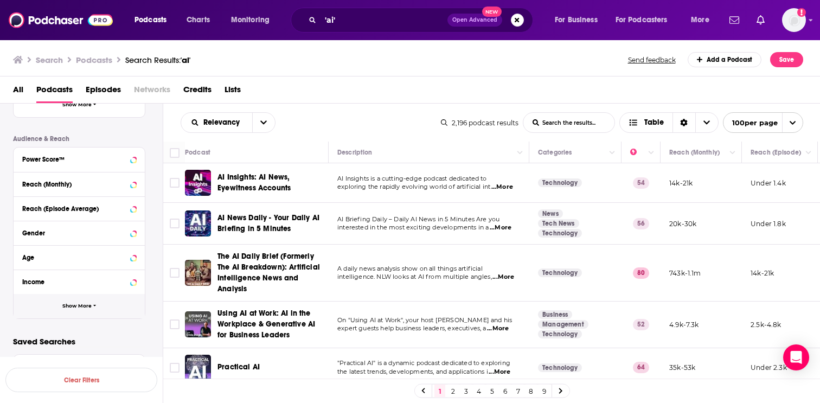
click at [86, 310] on button "Show More" at bounding box center [79, 306] width 131 height 24
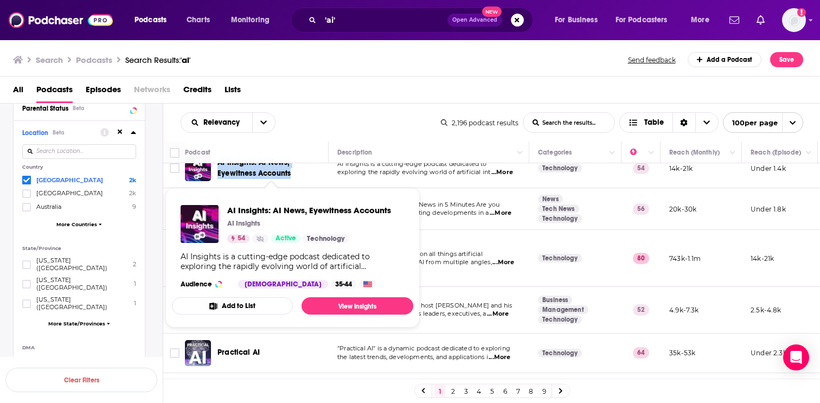
scroll to position [0, 0]
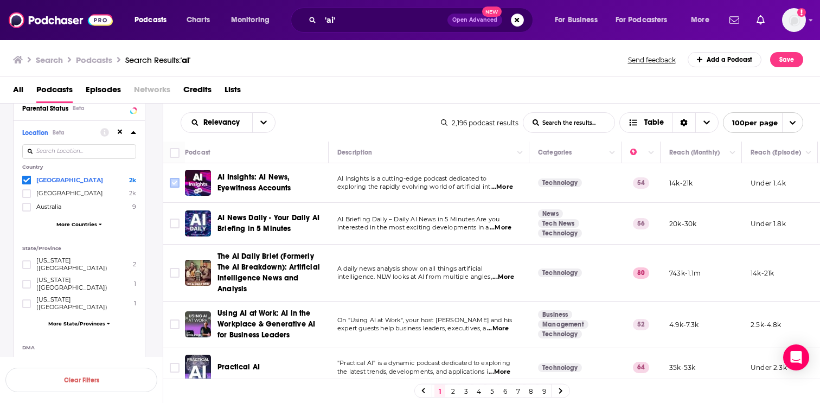
click at [178, 183] on input "Toggle select row" at bounding box center [175, 183] width 10 height 10
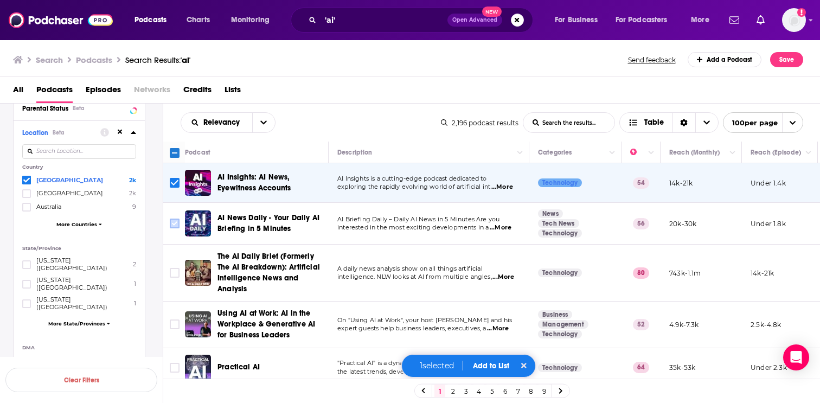
click at [176, 224] on input "Toggle select row" at bounding box center [175, 224] width 10 height 10
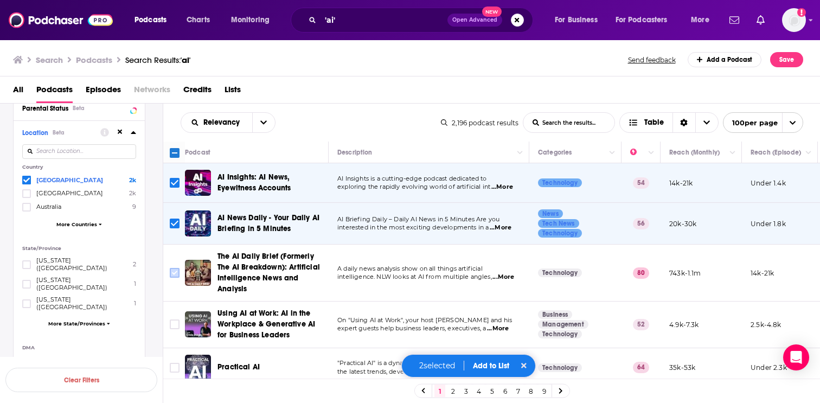
click at [169, 273] on icon "Toggle select row" at bounding box center [174, 272] width 13 height 13
click at [175, 271] on input "Toggle select row" at bounding box center [175, 273] width 10 height 10
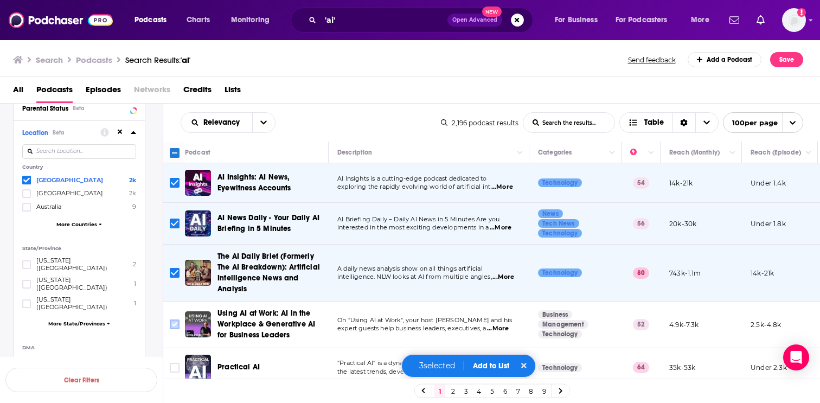
click at [174, 328] on input "Toggle select row" at bounding box center [175, 325] width 10 height 10
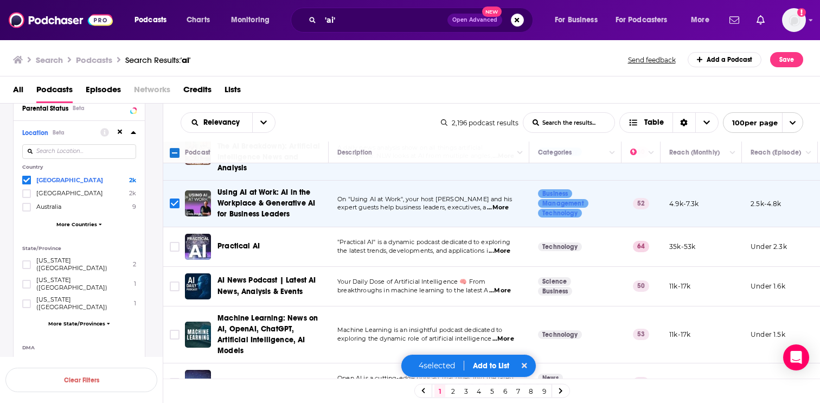
scroll to position [135, 0]
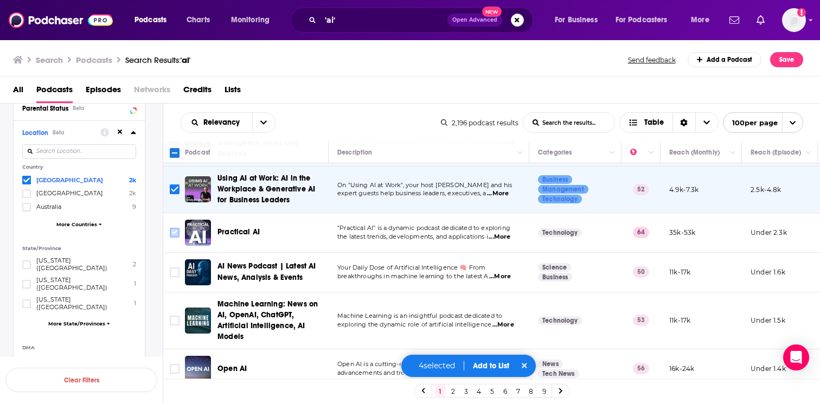
click at [177, 232] on input "Toggle select row" at bounding box center [175, 233] width 10 height 10
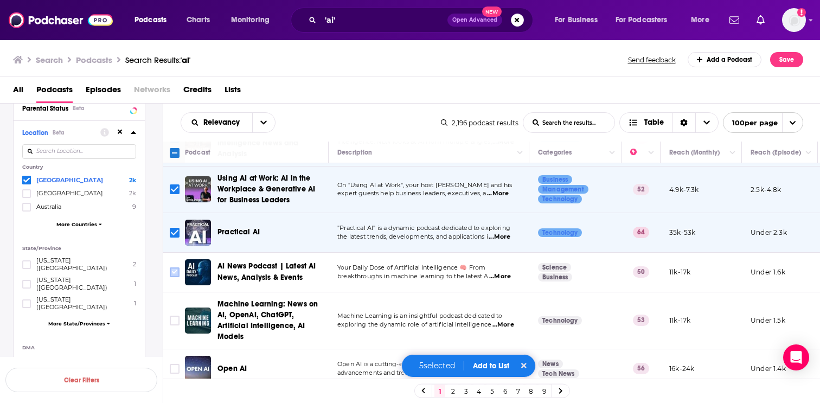
click at [173, 272] on input "Toggle select row" at bounding box center [175, 272] width 10 height 10
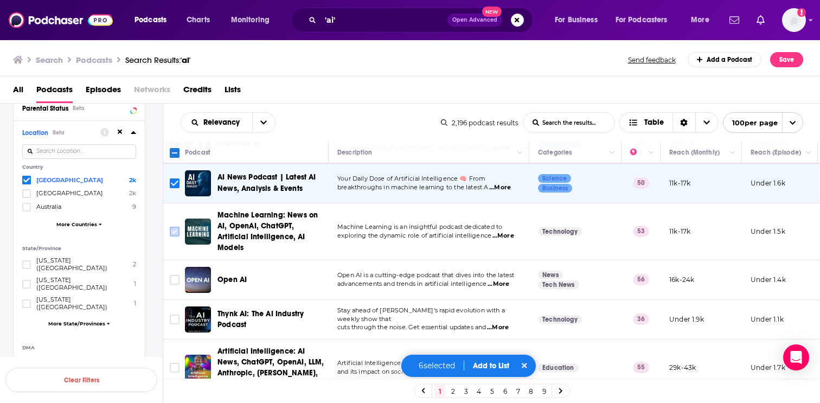
scroll to position [231, 0]
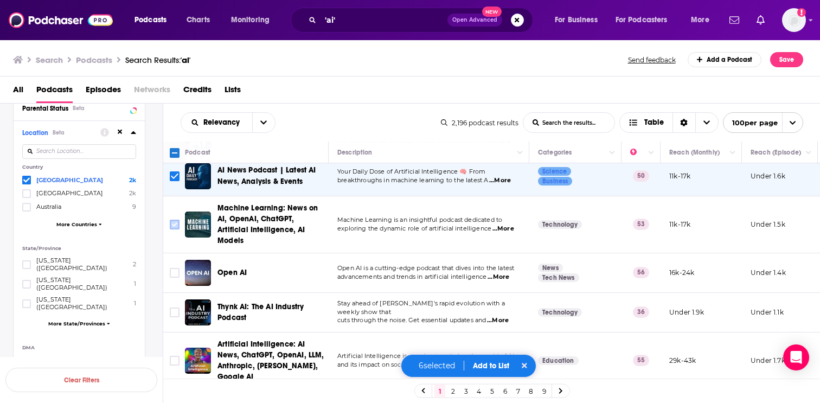
click at [175, 224] on input "Toggle select row" at bounding box center [175, 225] width 10 height 10
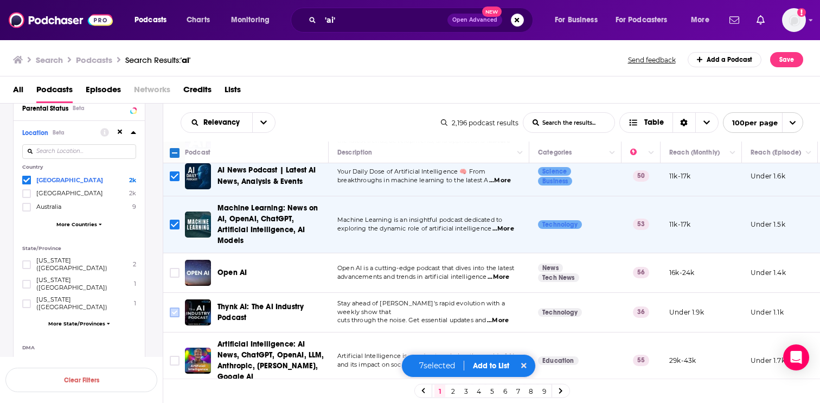
click at [173, 311] on input "Toggle select row" at bounding box center [175, 313] width 10 height 10
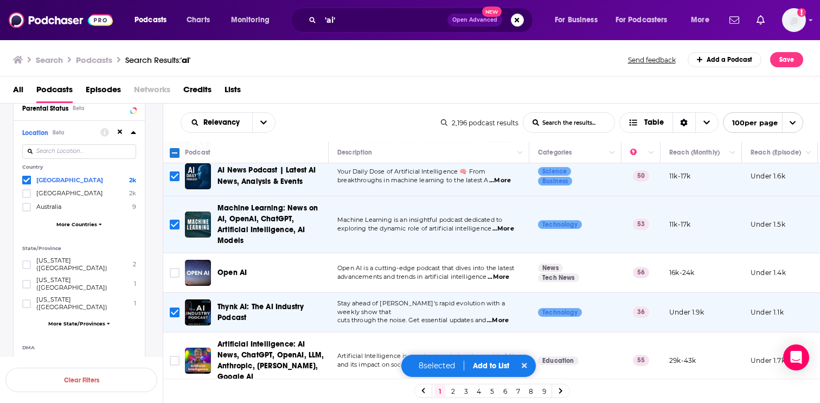
click at [491, 367] on button "Add to List" at bounding box center [491, 365] width 54 height 9
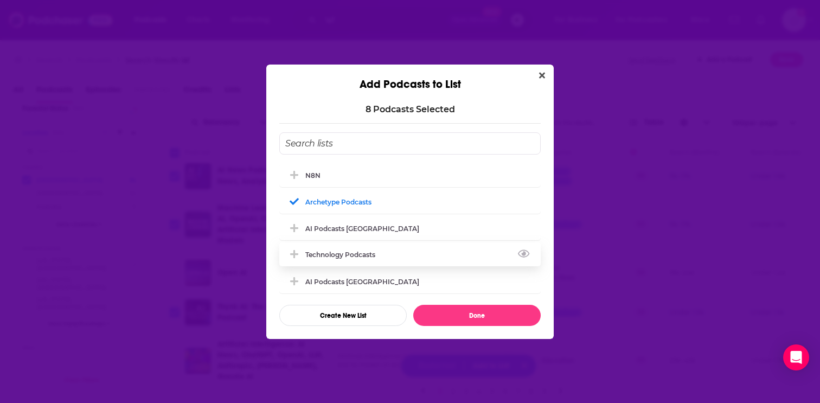
click at [410, 257] on div "Technology Podcasts" at bounding box center [409, 254] width 261 height 24
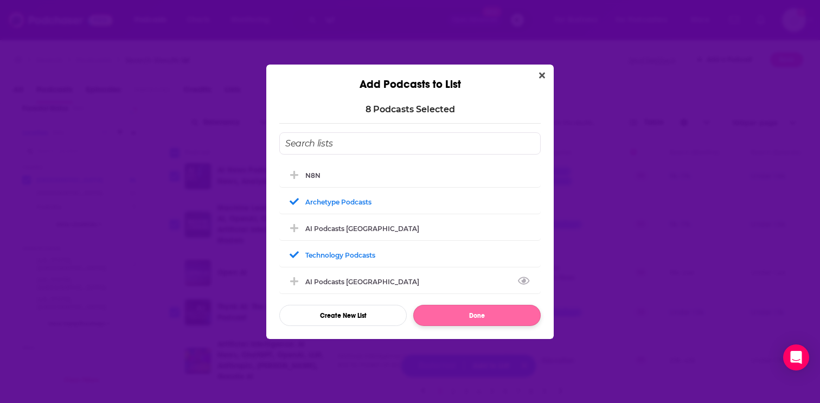
click at [482, 315] on button "Done" at bounding box center [476, 315] width 127 height 21
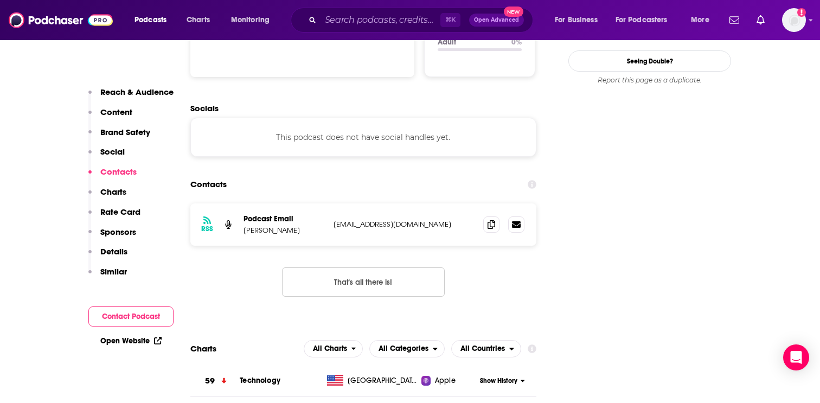
scroll to position [1197, 0]
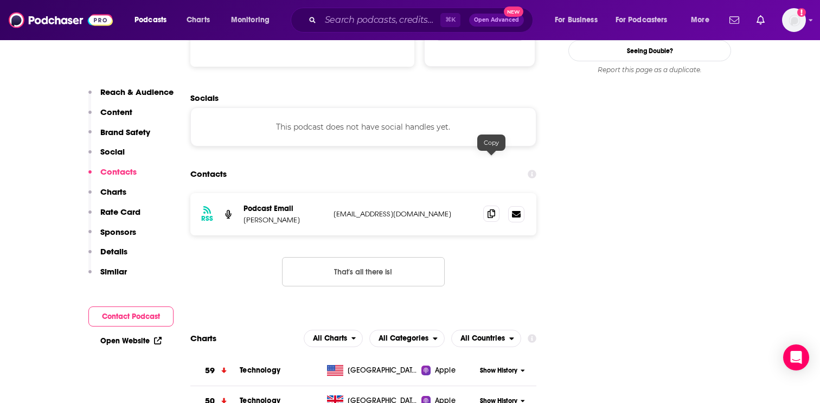
click at [491, 209] on icon at bounding box center [492, 213] width 8 height 9
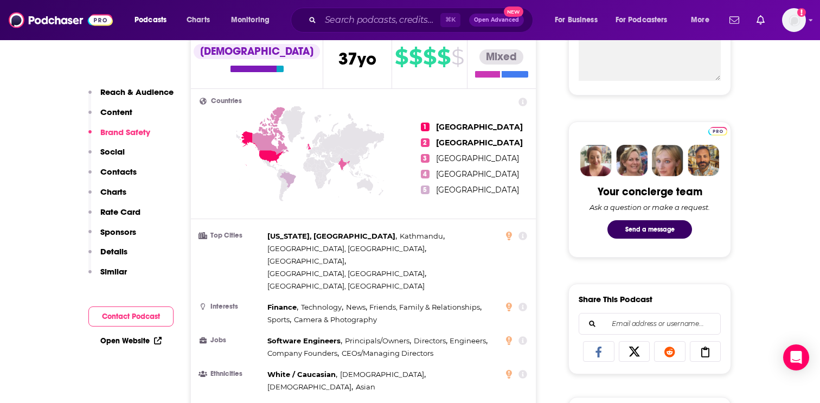
scroll to position [0, 0]
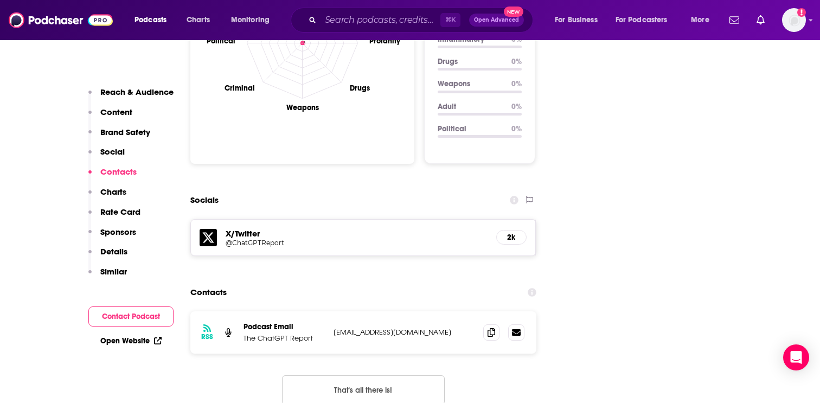
scroll to position [1097, 0]
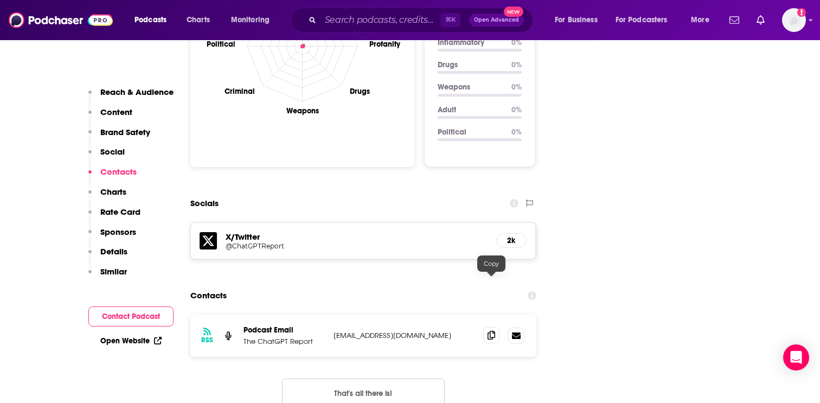
click at [492, 331] on icon at bounding box center [492, 335] width 8 height 9
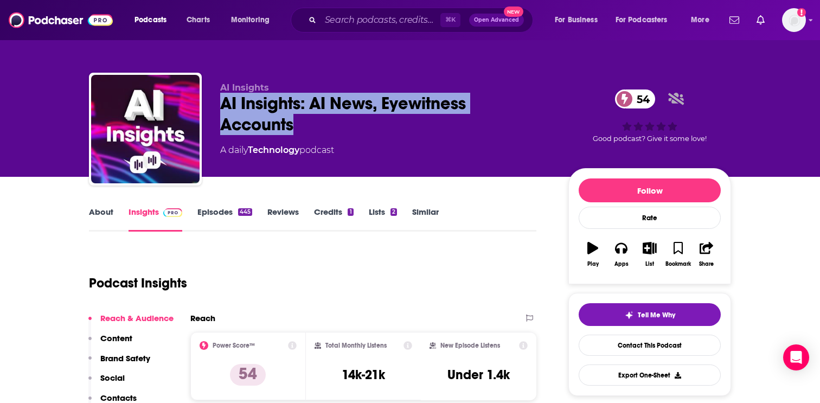
drag, startPoint x: 301, startPoint y: 130, endPoint x: 214, endPoint y: 110, distance: 88.4
click at [214, 110] on div "AI Insights AI Insights: AI News, Eyewitness Accounts 54 A daily Technology pod…" at bounding box center [410, 131] width 642 height 117
copy h2 "AI Insights: AI News, Eyewitness Accounts"
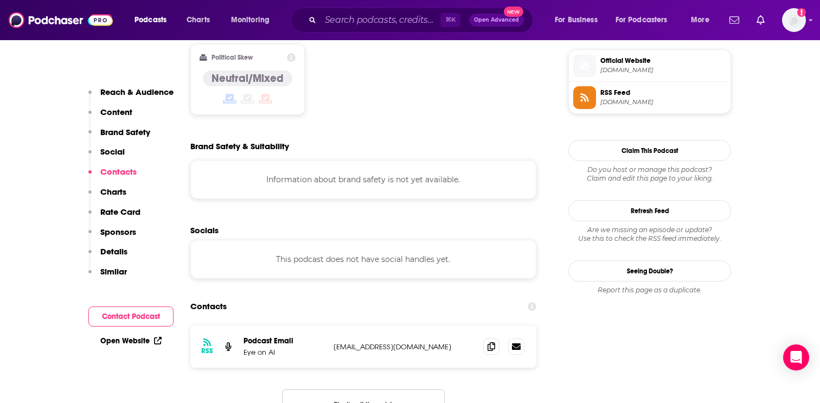
scroll to position [843, 0]
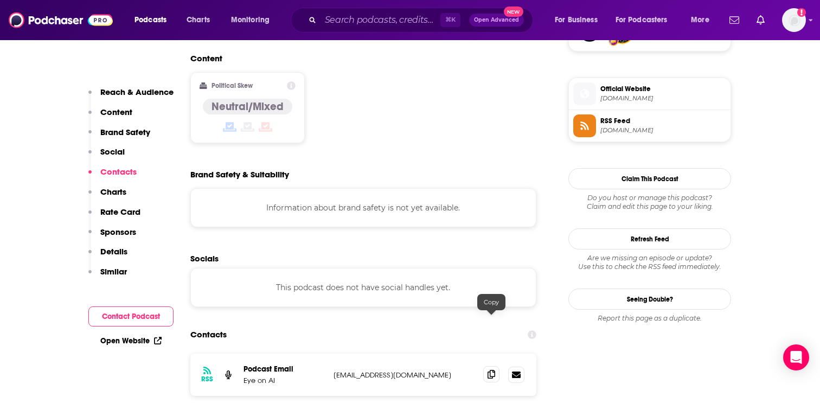
click at [494, 370] on icon at bounding box center [492, 374] width 8 height 9
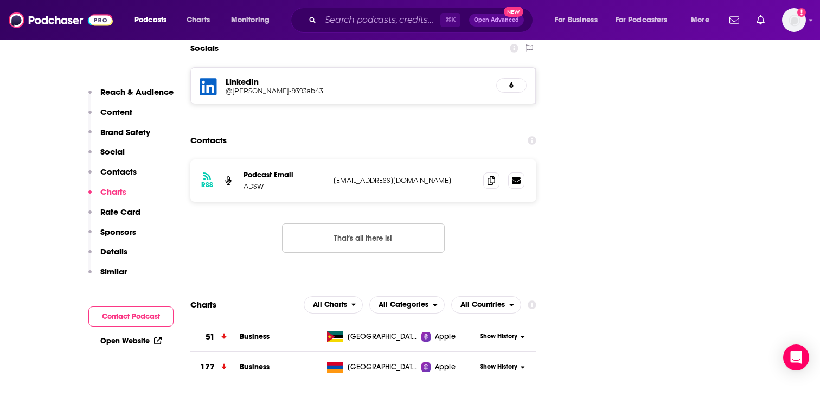
scroll to position [1246, 0]
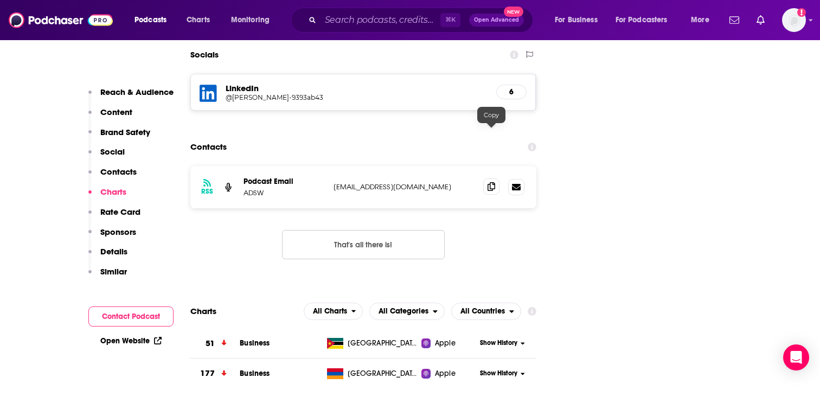
click at [486, 178] on span at bounding box center [491, 186] width 16 height 16
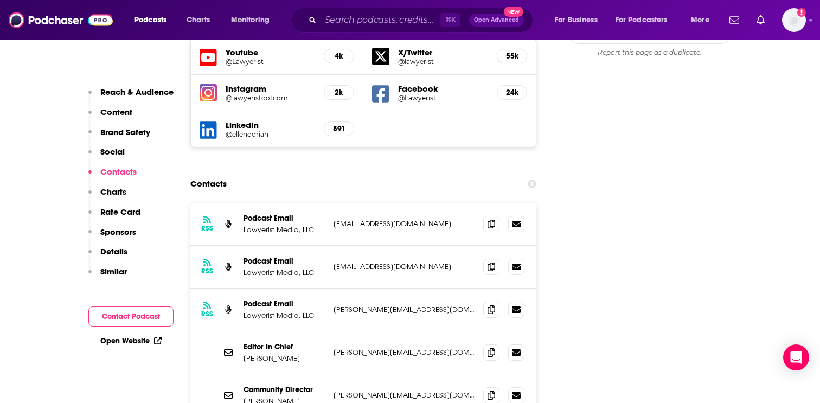
scroll to position [1296, 0]
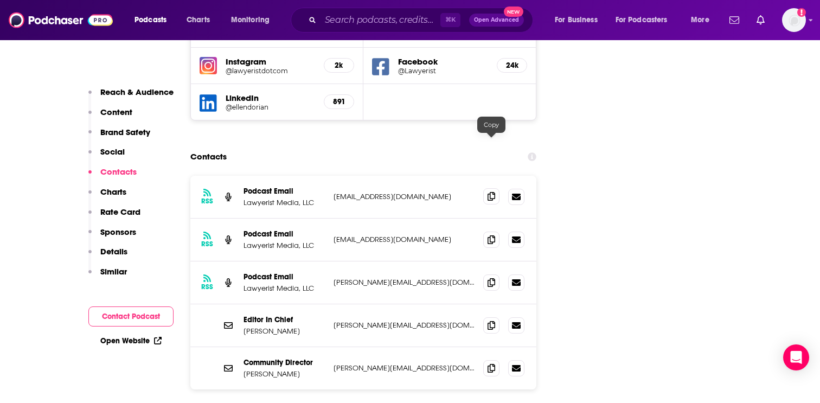
click at [491, 192] on icon at bounding box center [492, 196] width 8 height 9
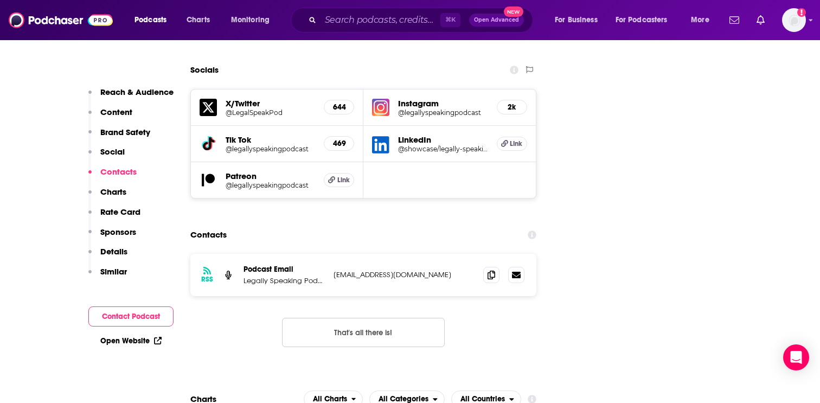
scroll to position [1225, 0]
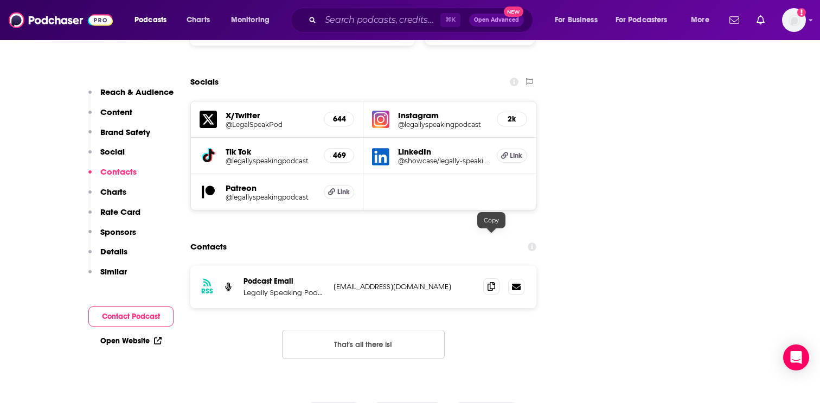
click at [492, 282] on icon at bounding box center [492, 286] width 8 height 9
click at [356, 19] on input "Search podcasts, credits, & more..." at bounding box center [381, 19] width 120 height 17
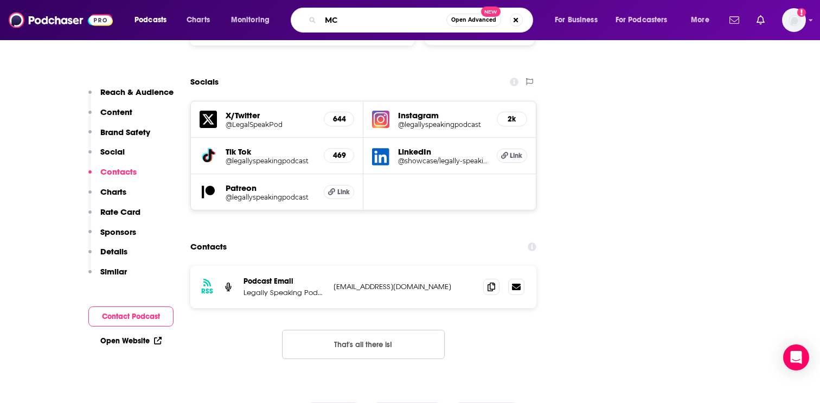
type input "MCP"
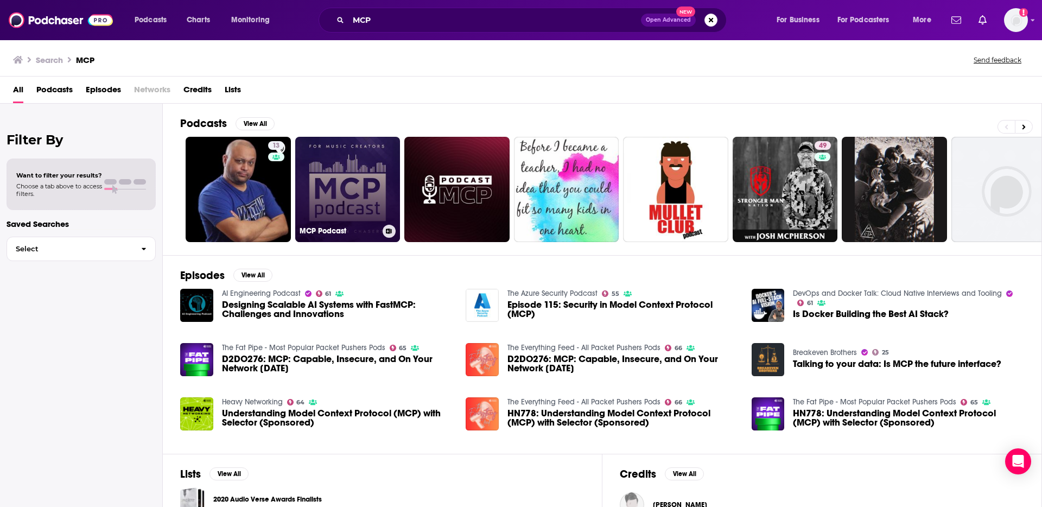
click at [343, 184] on link "MCP Podcast" at bounding box center [347, 189] width 105 height 105
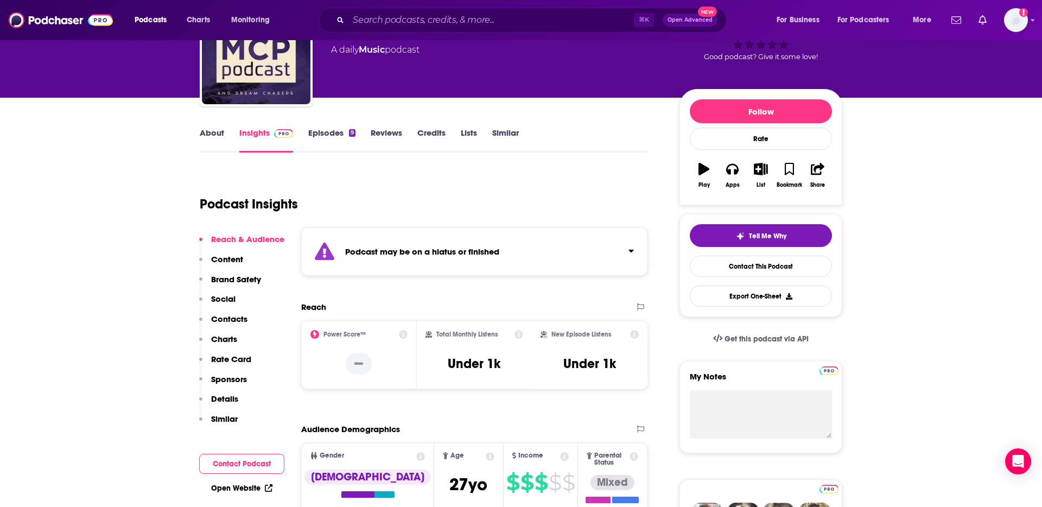
scroll to position [156, 0]
